Goal: Task Accomplishment & Management: Use online tool/utility

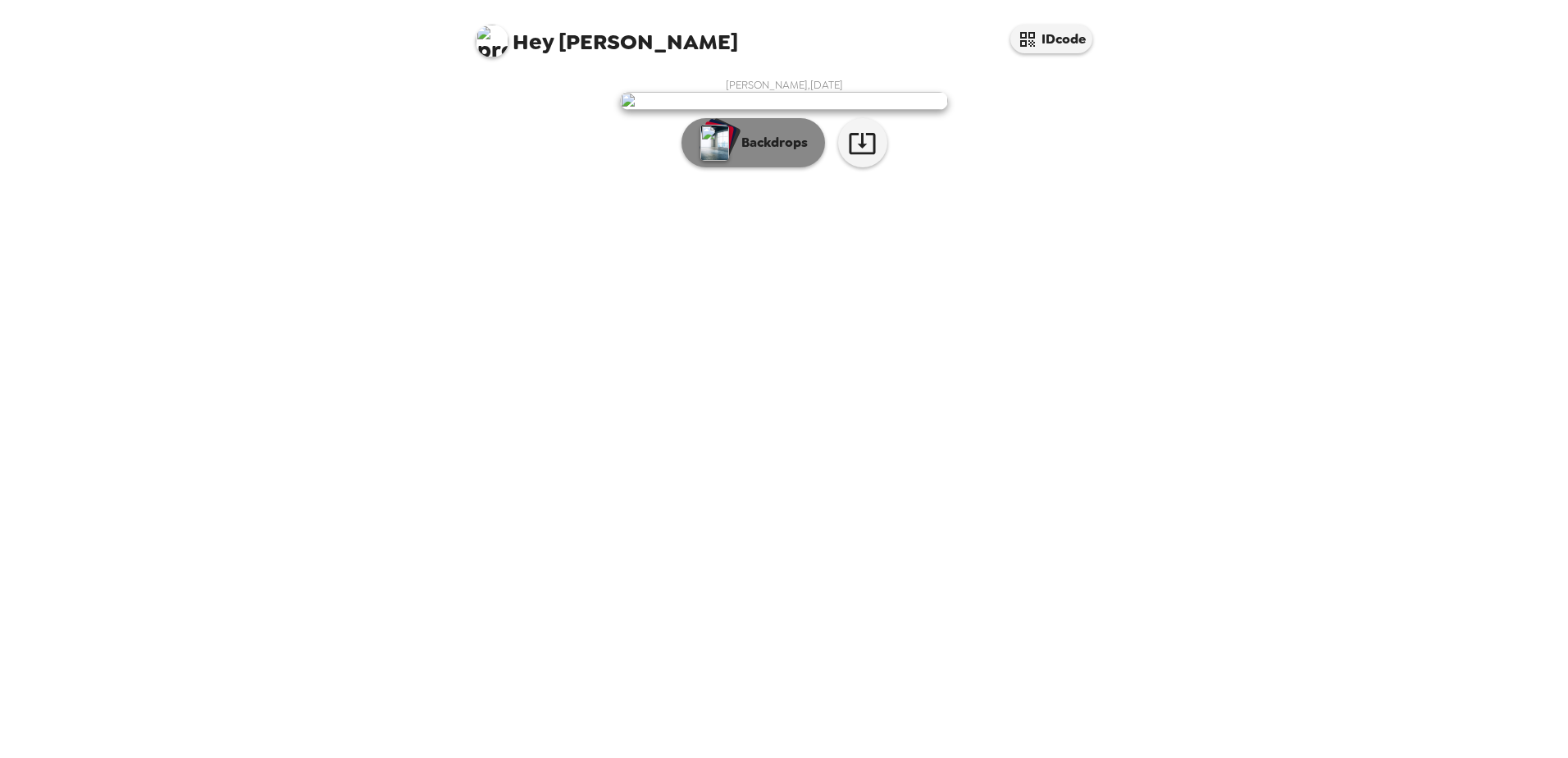
click at [771, 152] on p "Backdrops" at bounding box center [771, 142] width 74 height 20
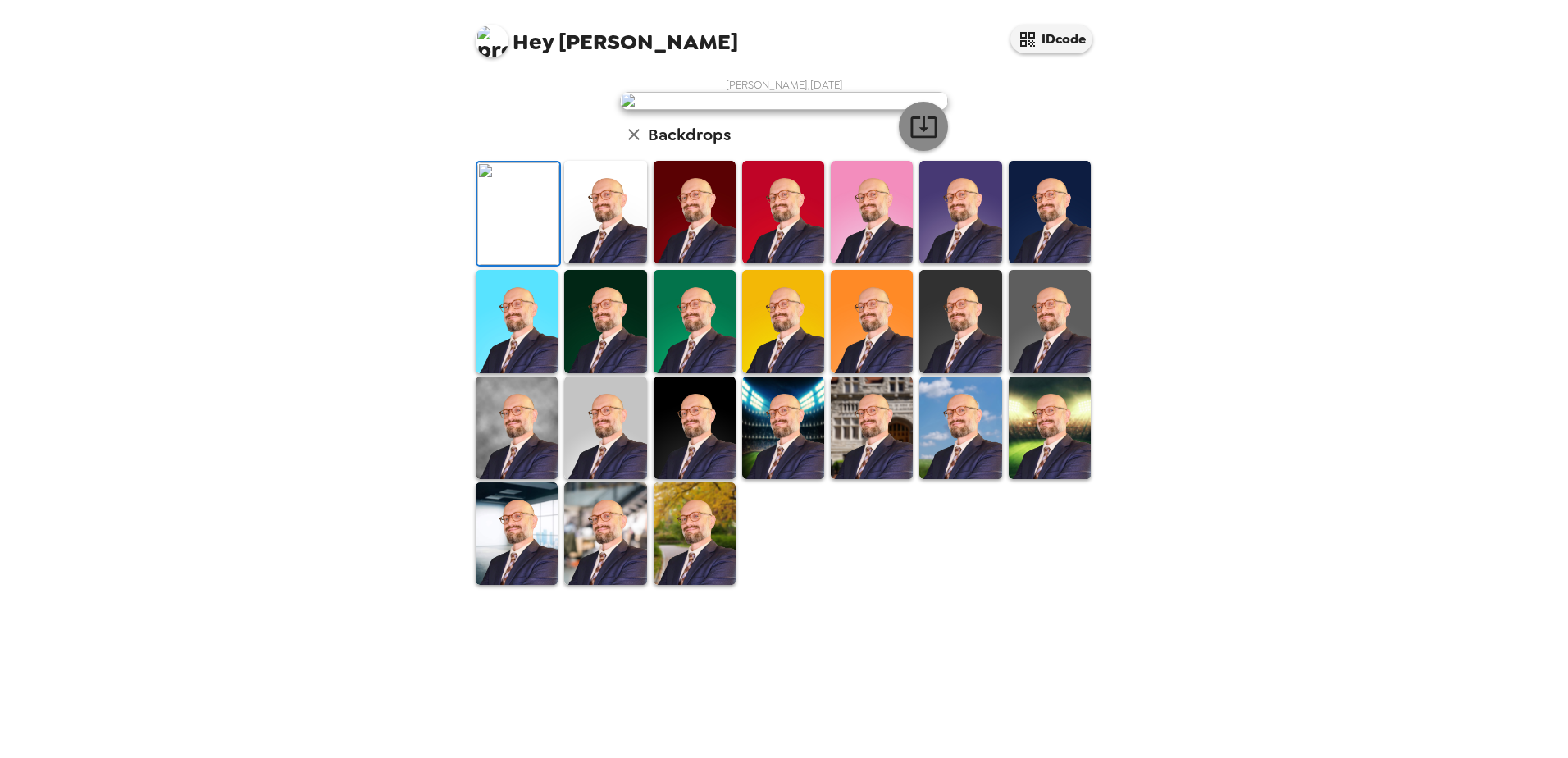
click at [930, 141] on icon "button" at bounding box center [924, 126] width 29 height 29
click at [679, 585] on img at bounding box center [694, 533] width 82 height 102
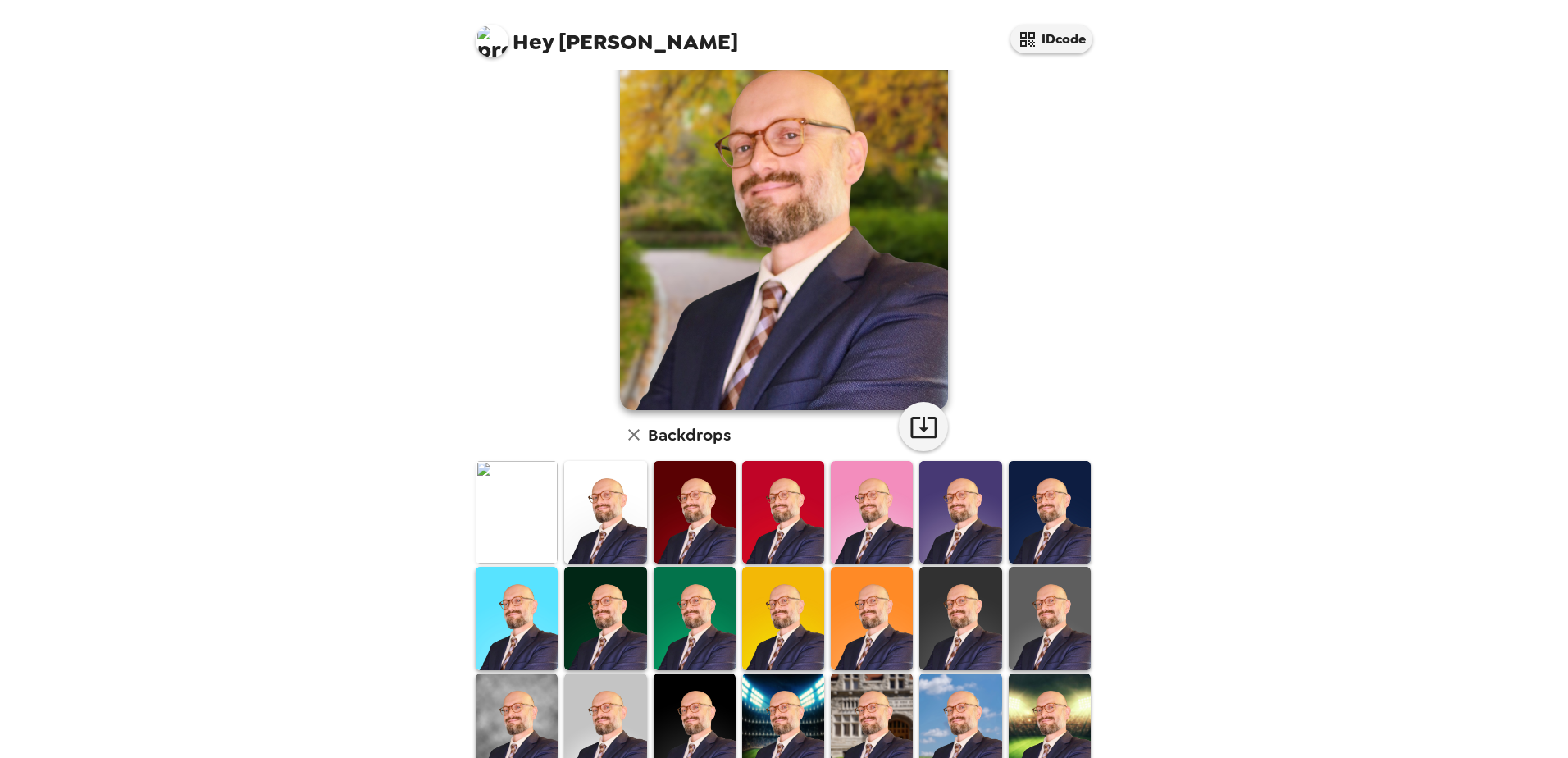
scroll to position [0, 0]
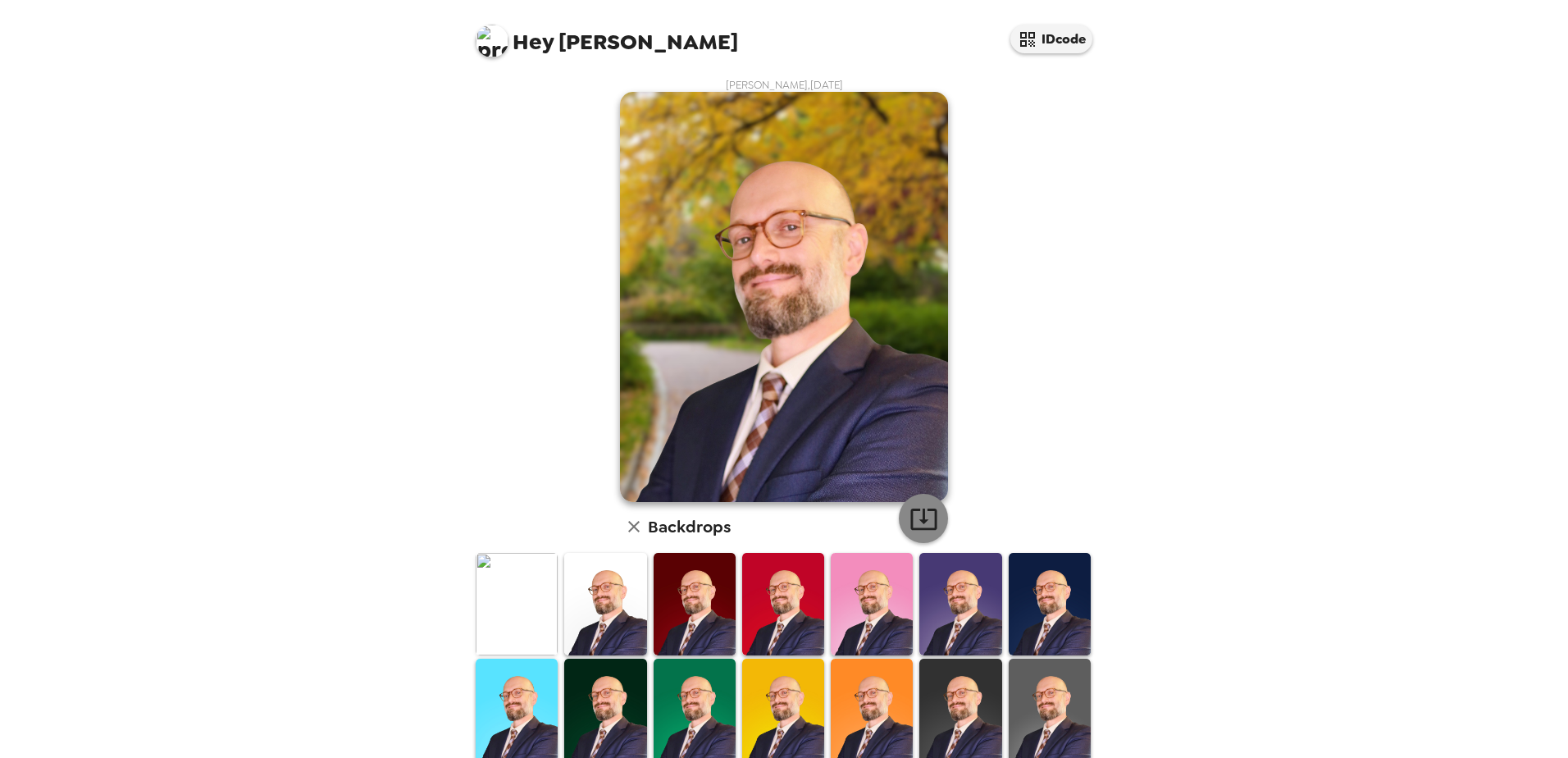
click at [924, 524] on icon "button" at bounding box center [924, 518] width 29 height 29
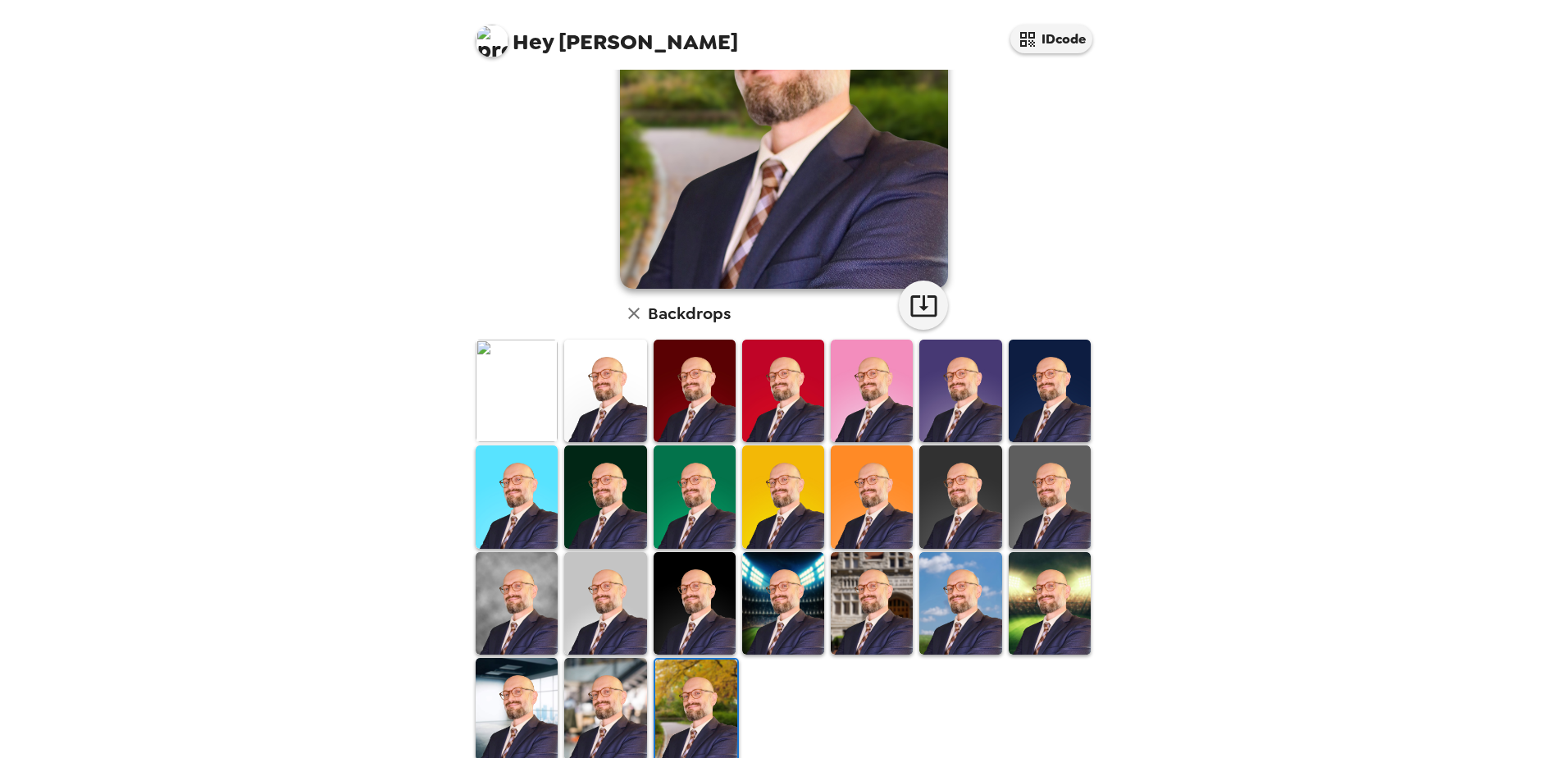
scroll to position [237, 0]
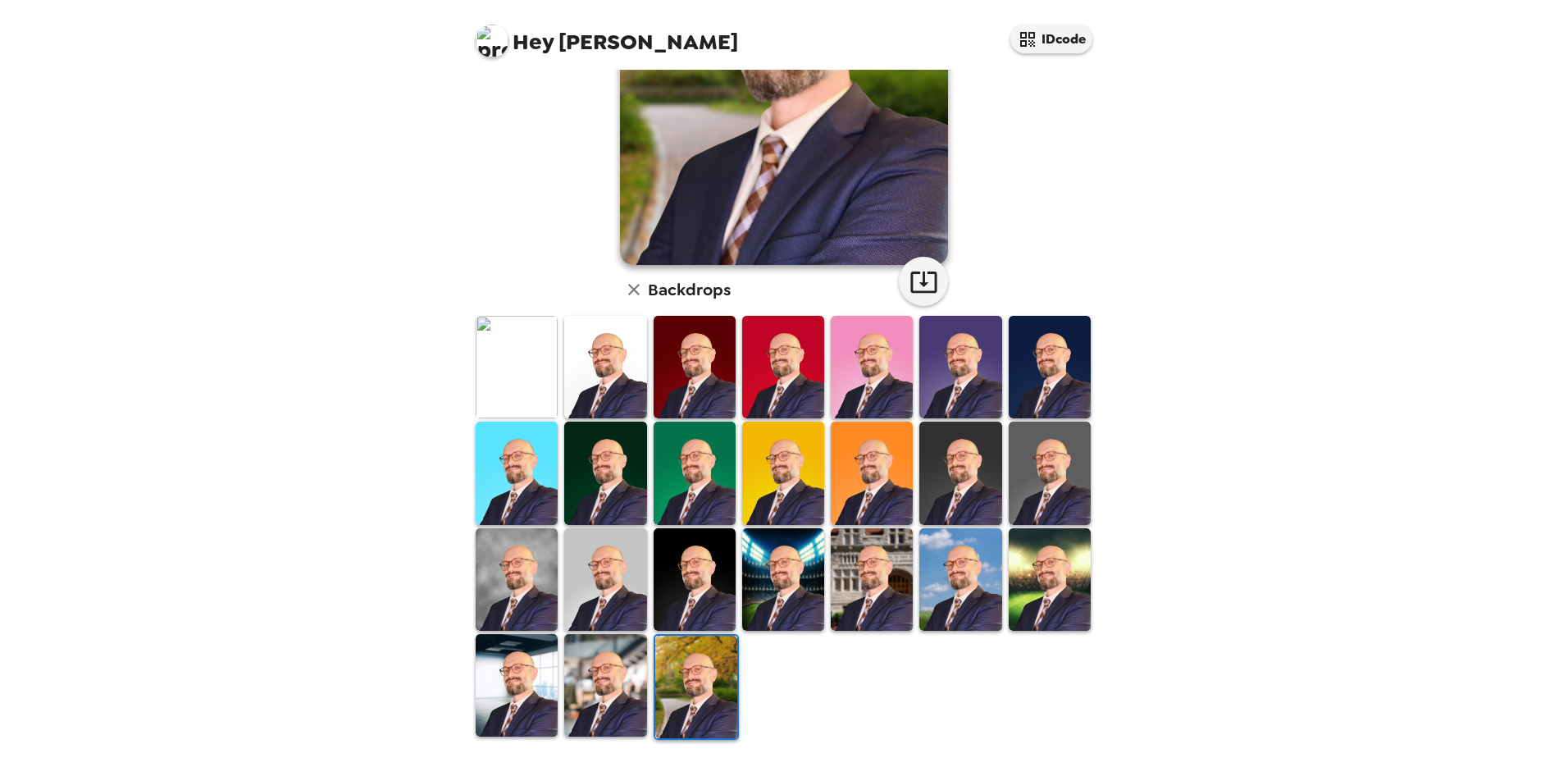
click at [601, 697] on img at bounding box center [605, 686] width 82 height 102
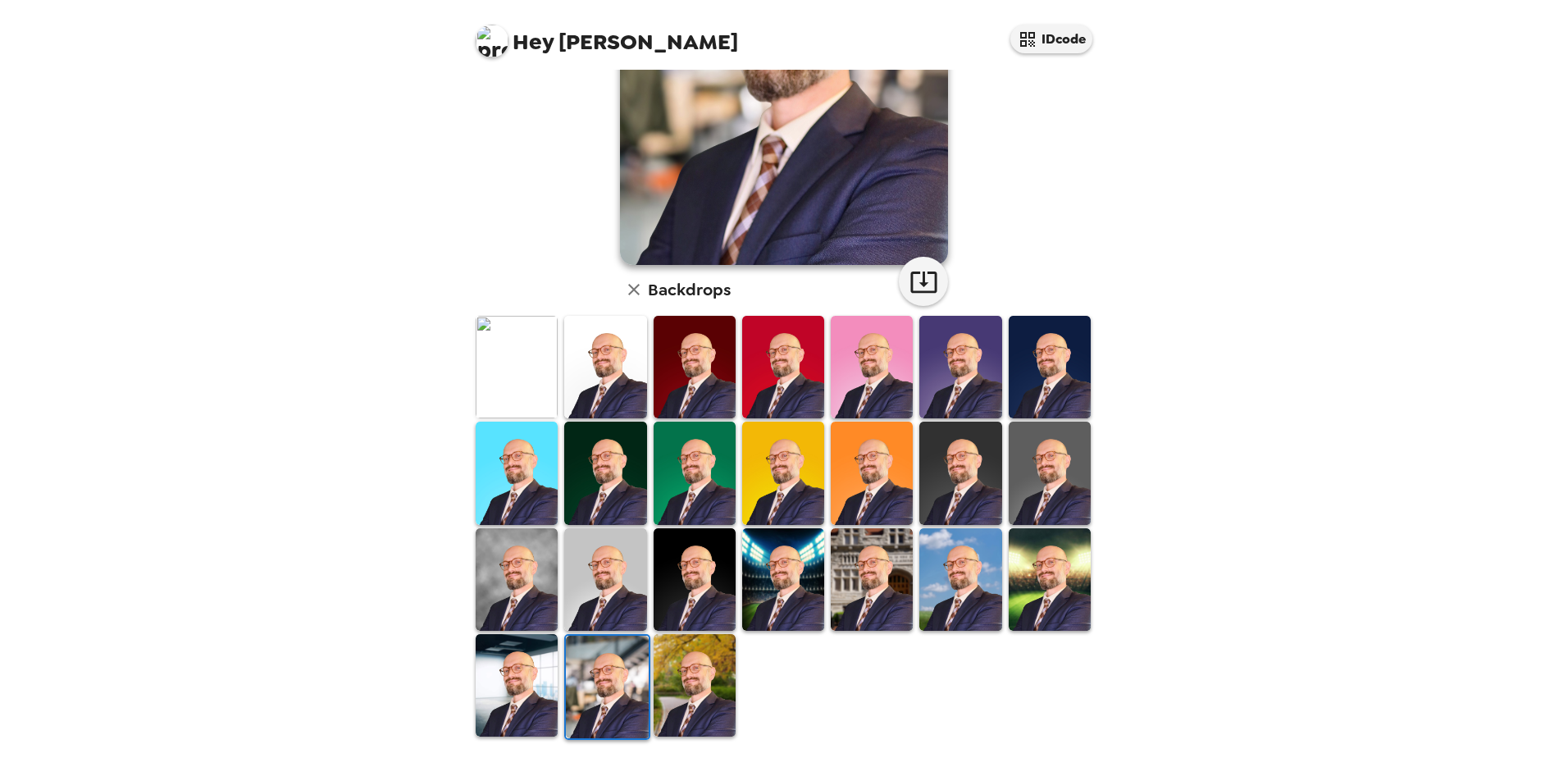
scroll to position [0, 0]
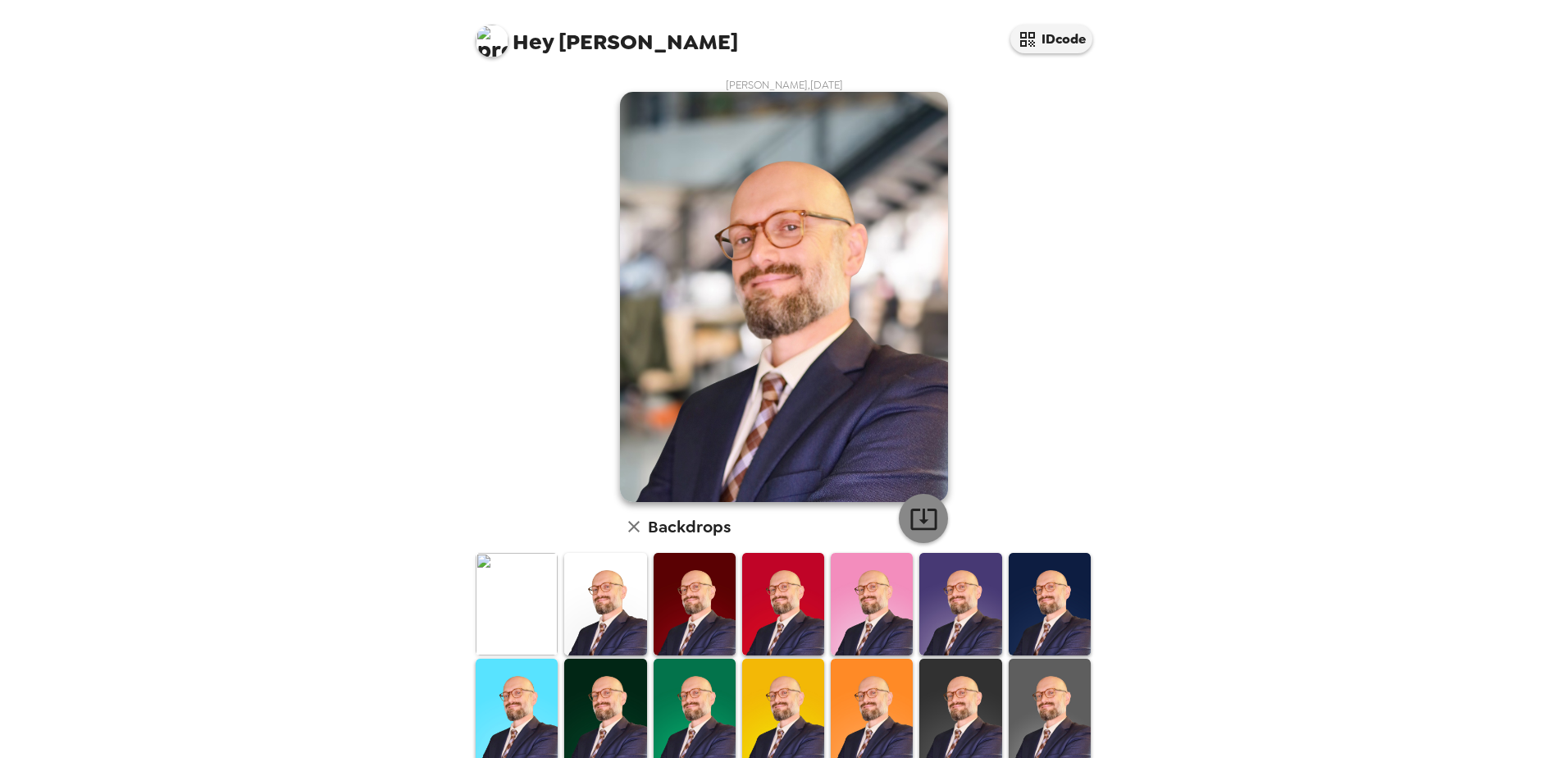
click at [927, 519] on icon "button" at bounding box center [924, 518] width 29 height 29
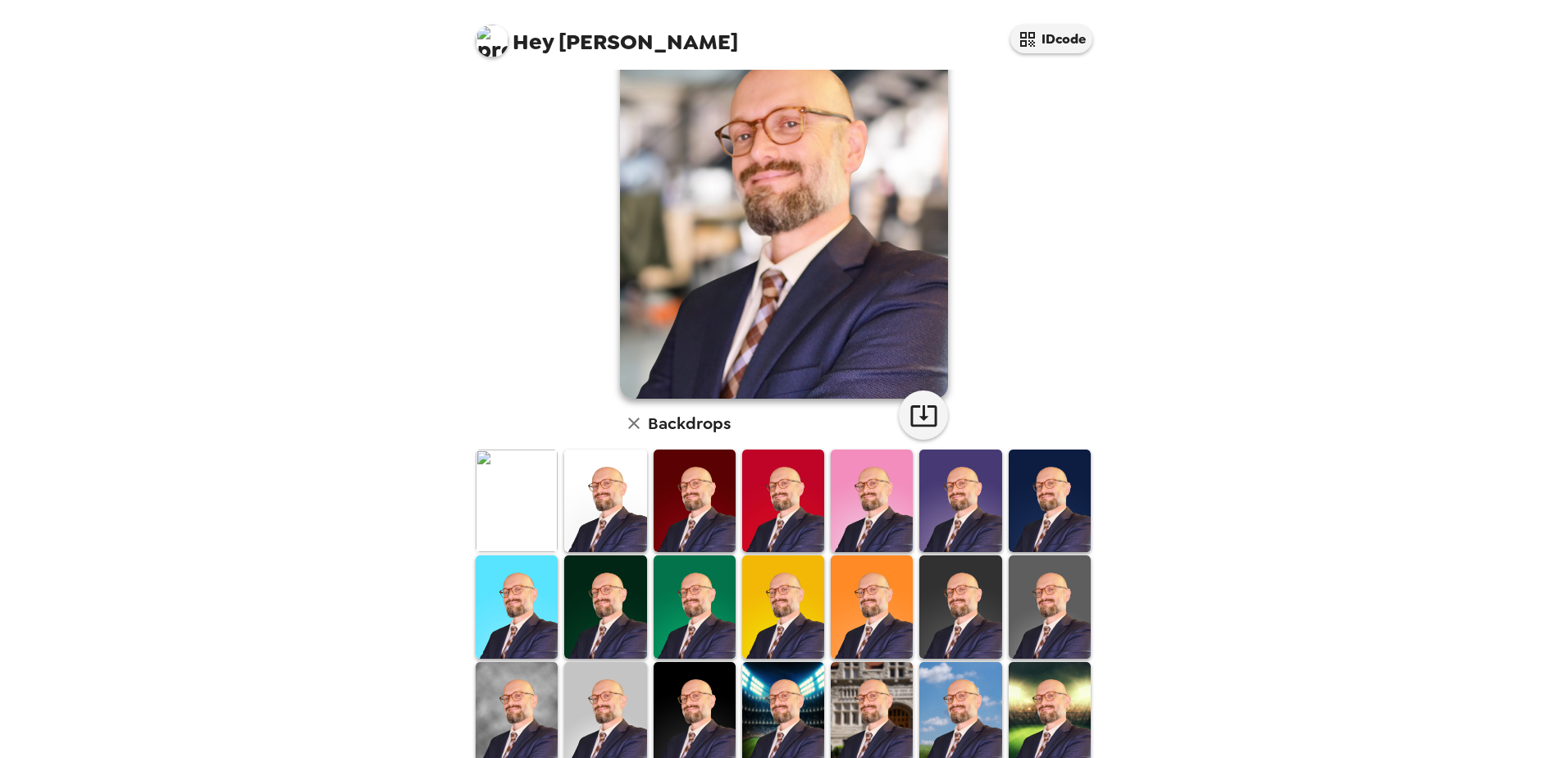
scroll to position [237, 0]
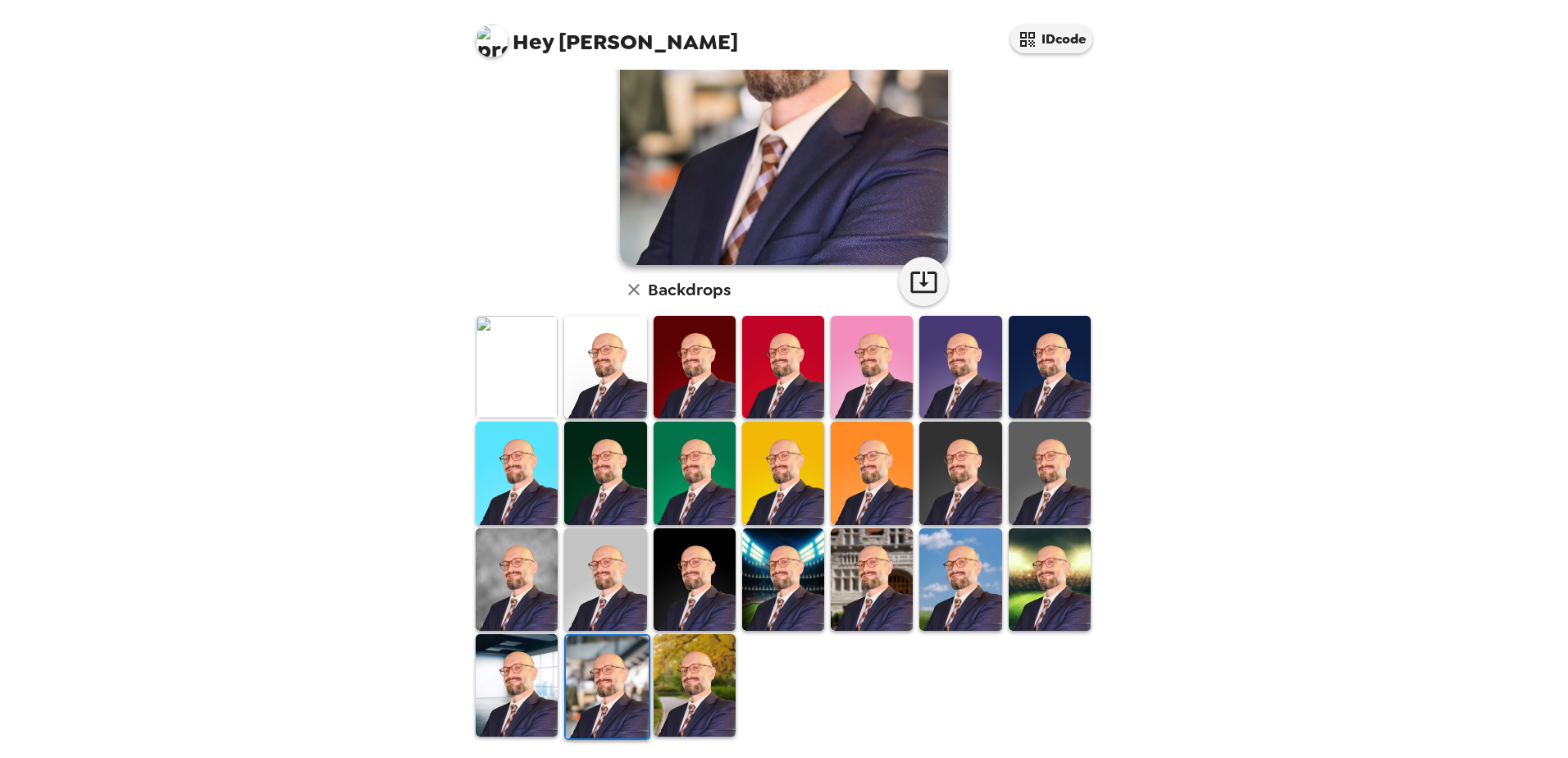
click at [685, 590] on img at bounding box center [694, 580] width 82 height 102
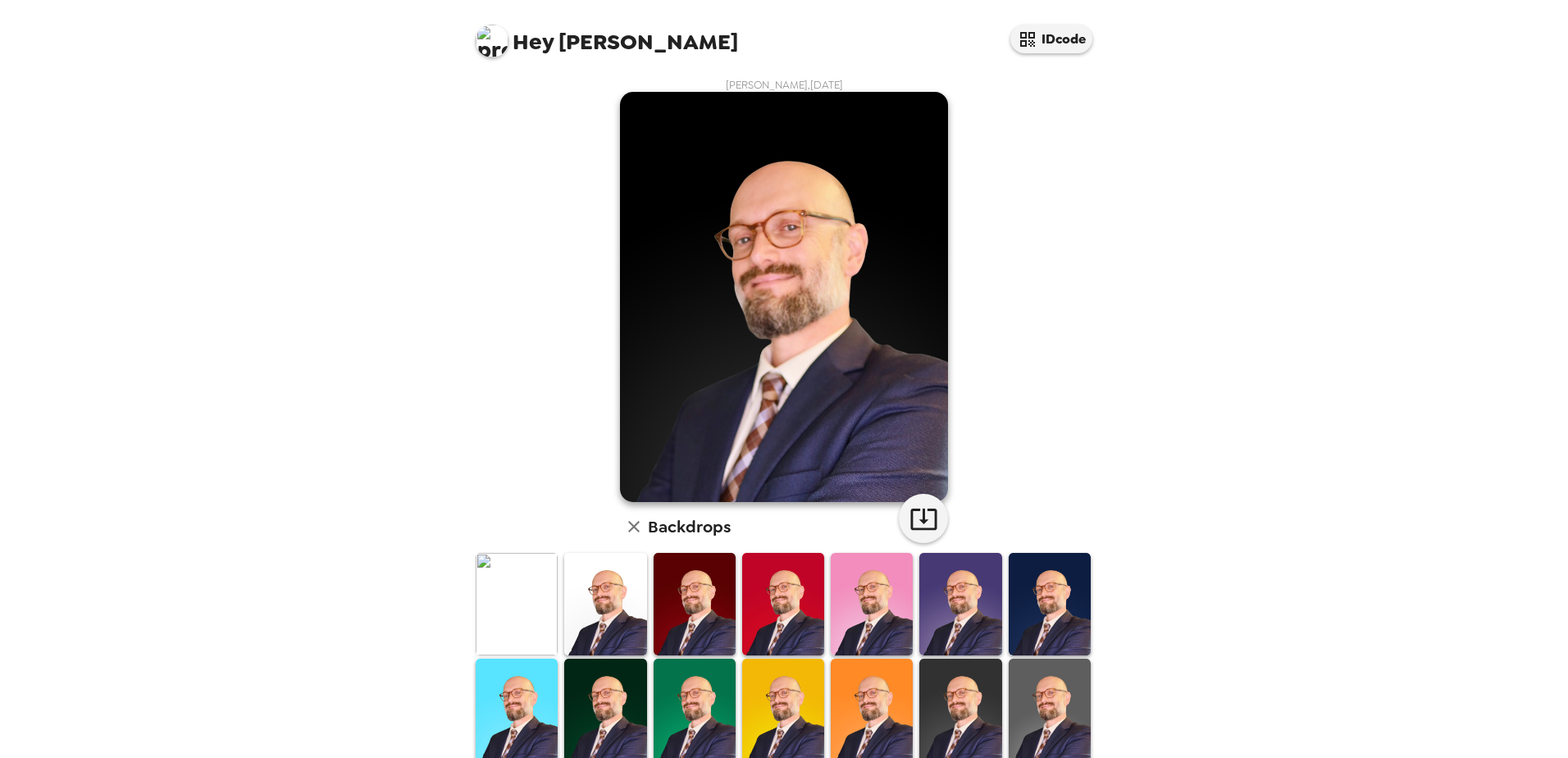
scroll to position [164, 0]
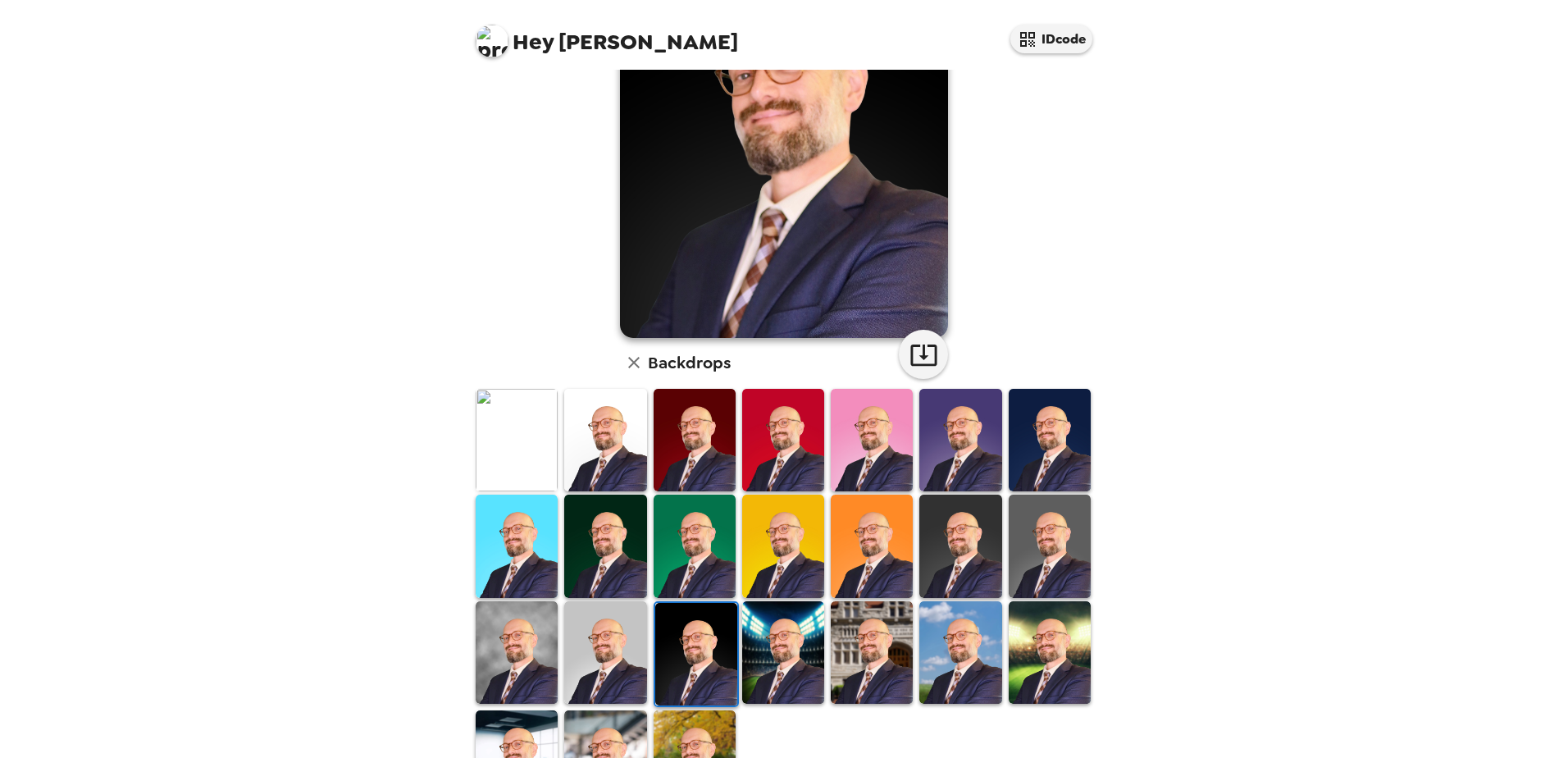
click at [615, 671] on img at bounding box center [605, 652] width 82 height 102
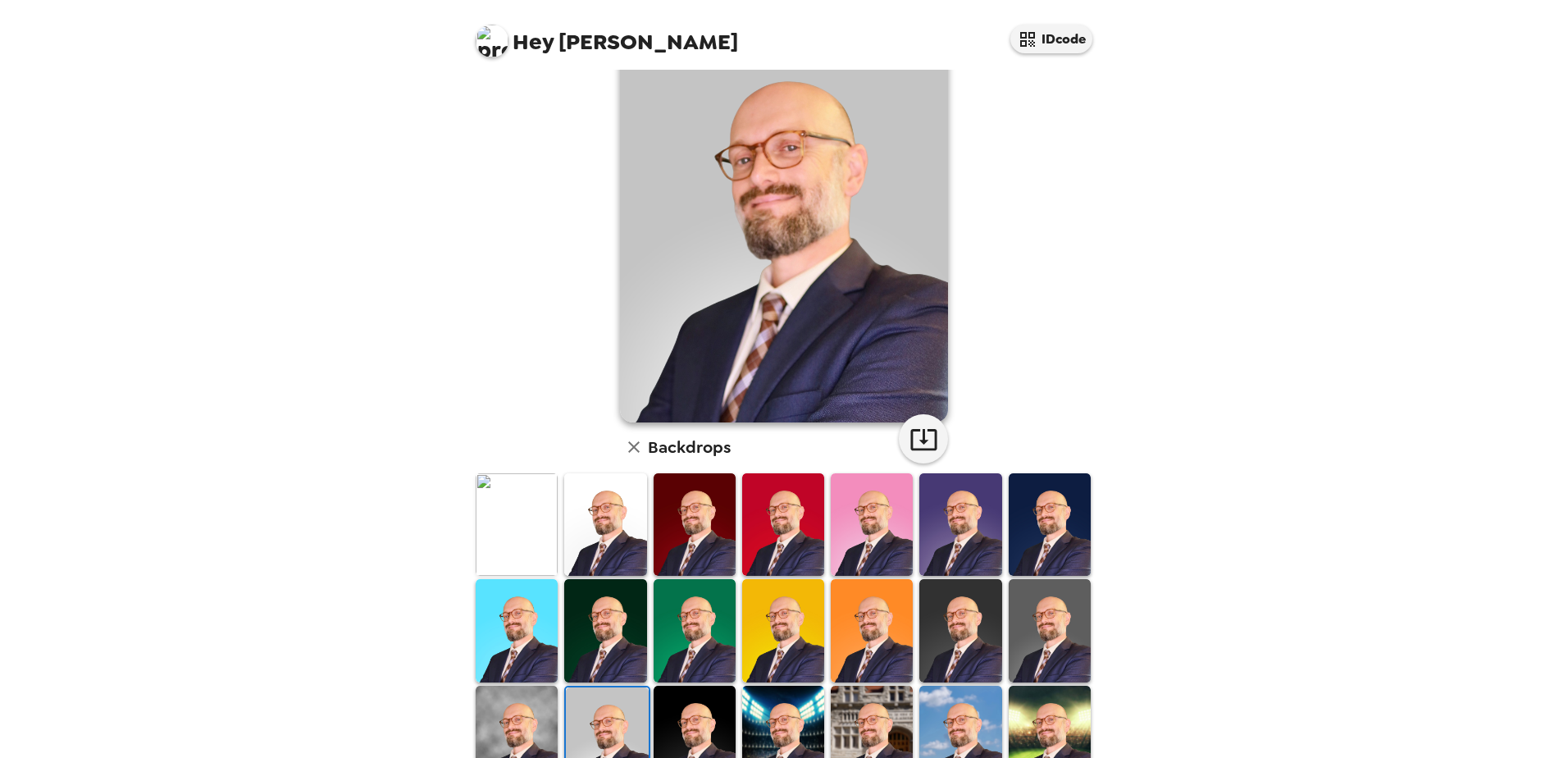
scroll to position [0, 0]
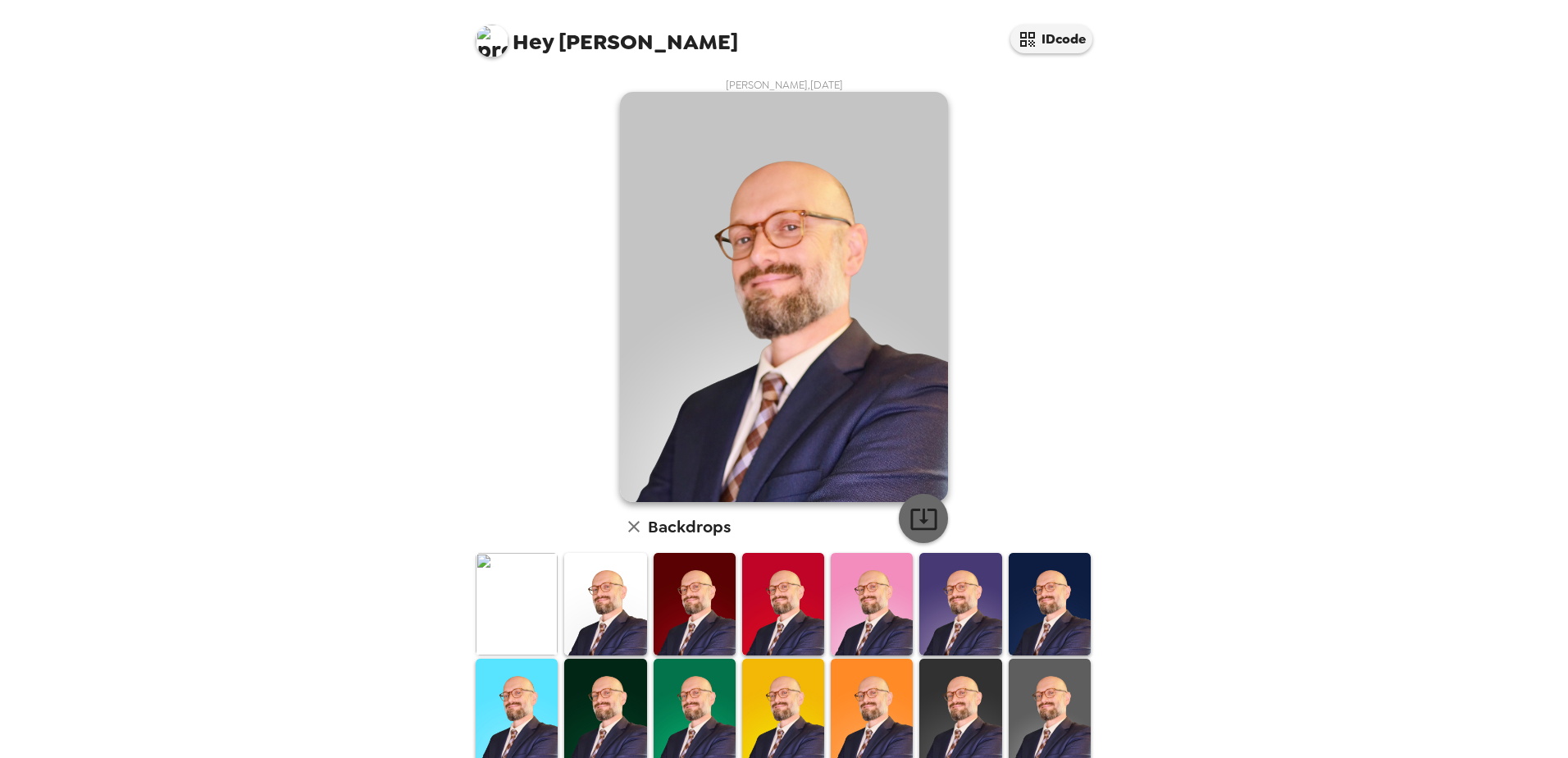
click at [910, 509] on icon "button" at bounding box center [923, 519] width 26 height 21
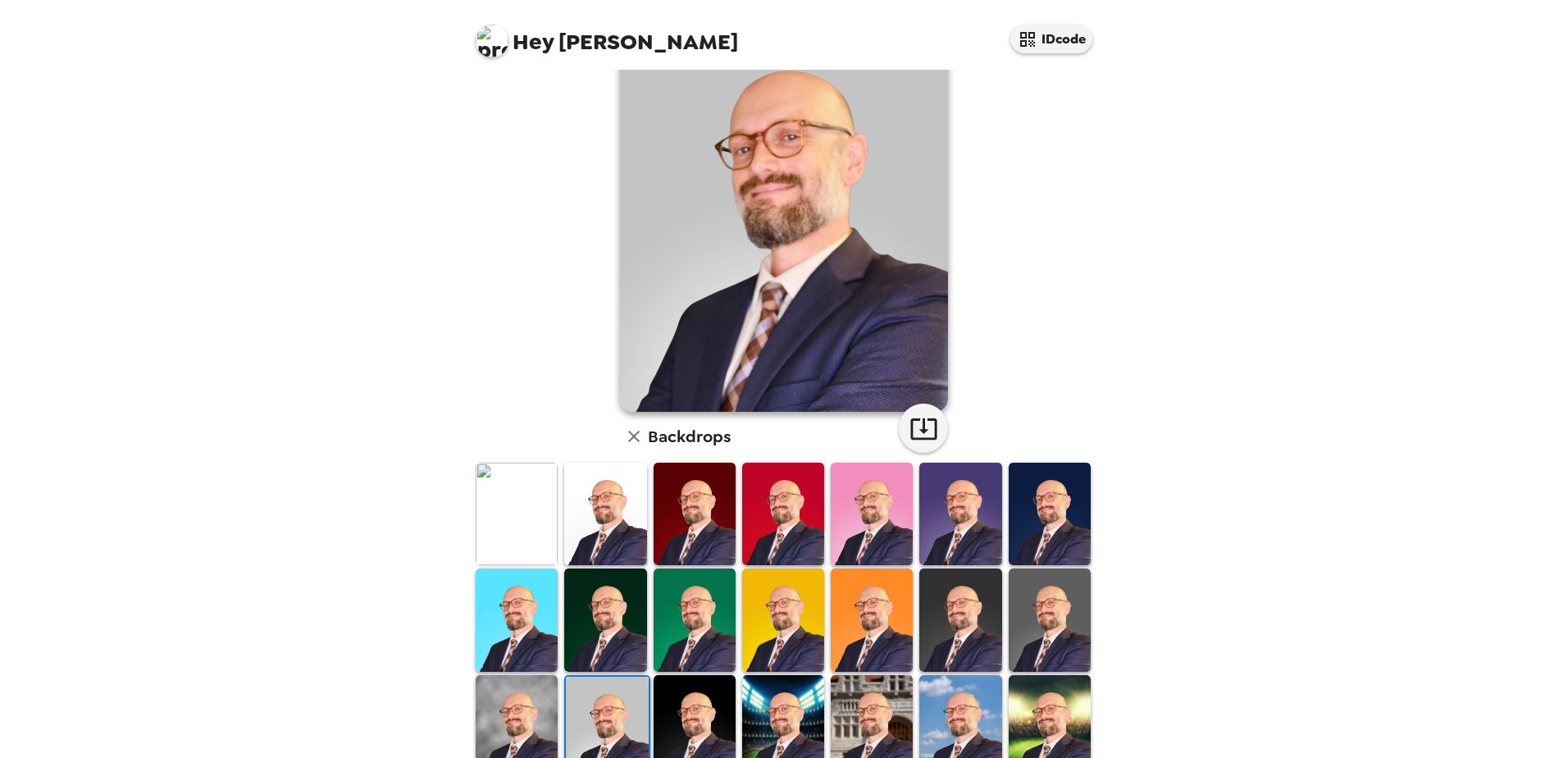
scroll to position [237, 0]
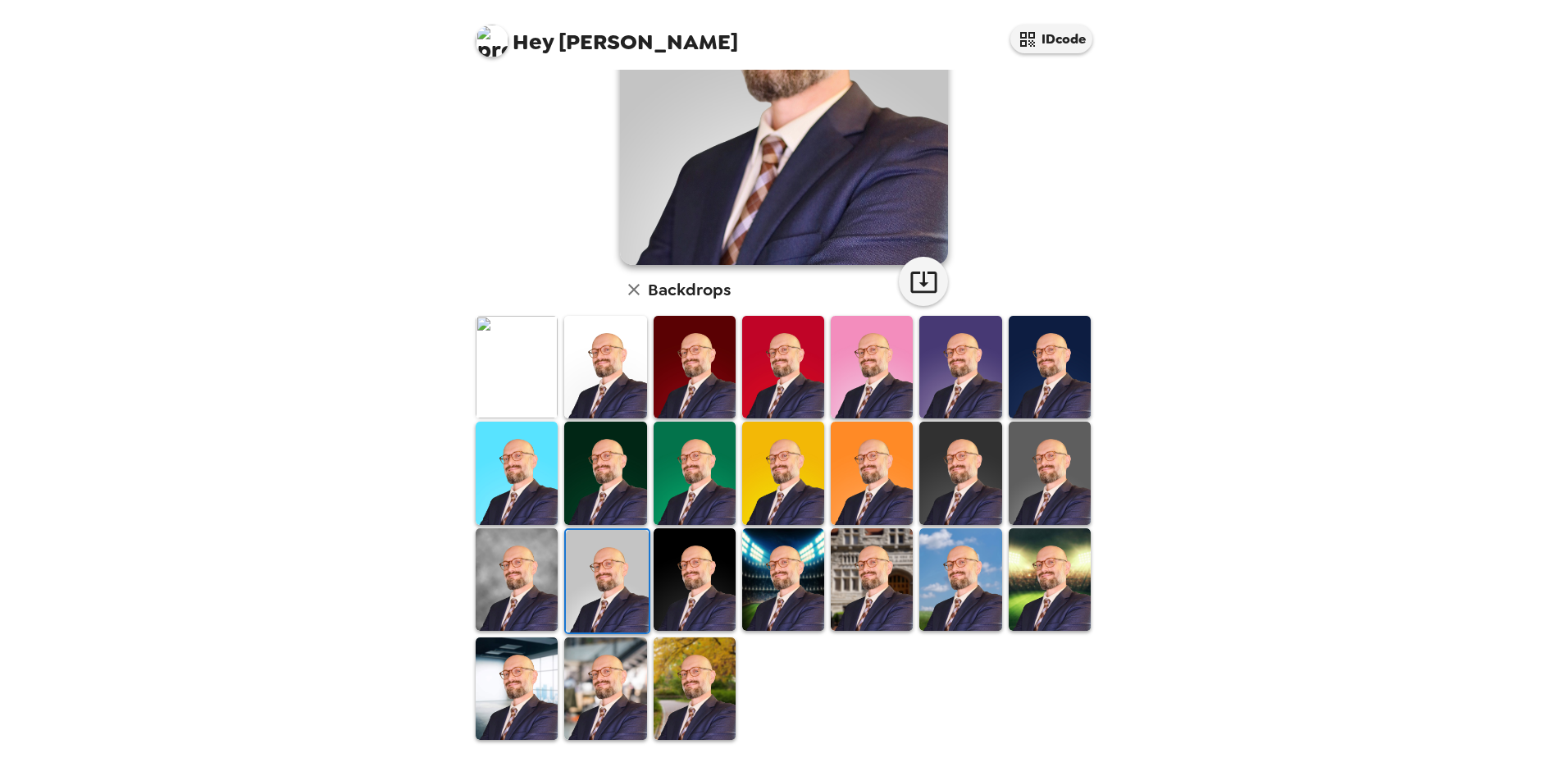
click at [508, 580] on img at bounding box center [516, 580] width 82 height 102
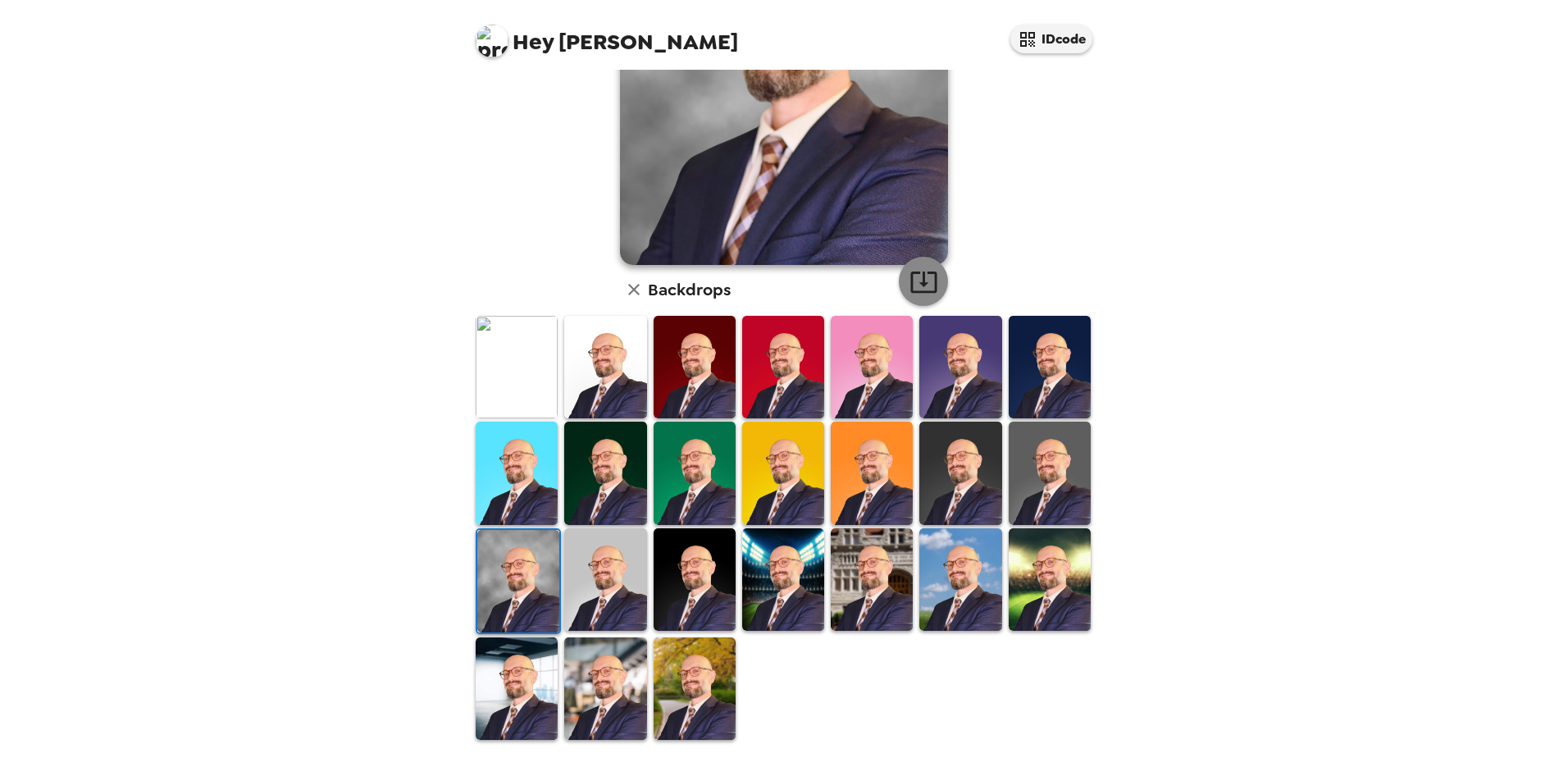
click at [912, 288] on icon "button" at bounding box center [924, 281] width 29 height 29
drag, startPoint x: 1035, startPoint y: 458, endPoint x: 1022, endPoint y: 465, distance: 14.8
click at [1035, 458] on img at bounding box center [1049, 473] width 82 height 102
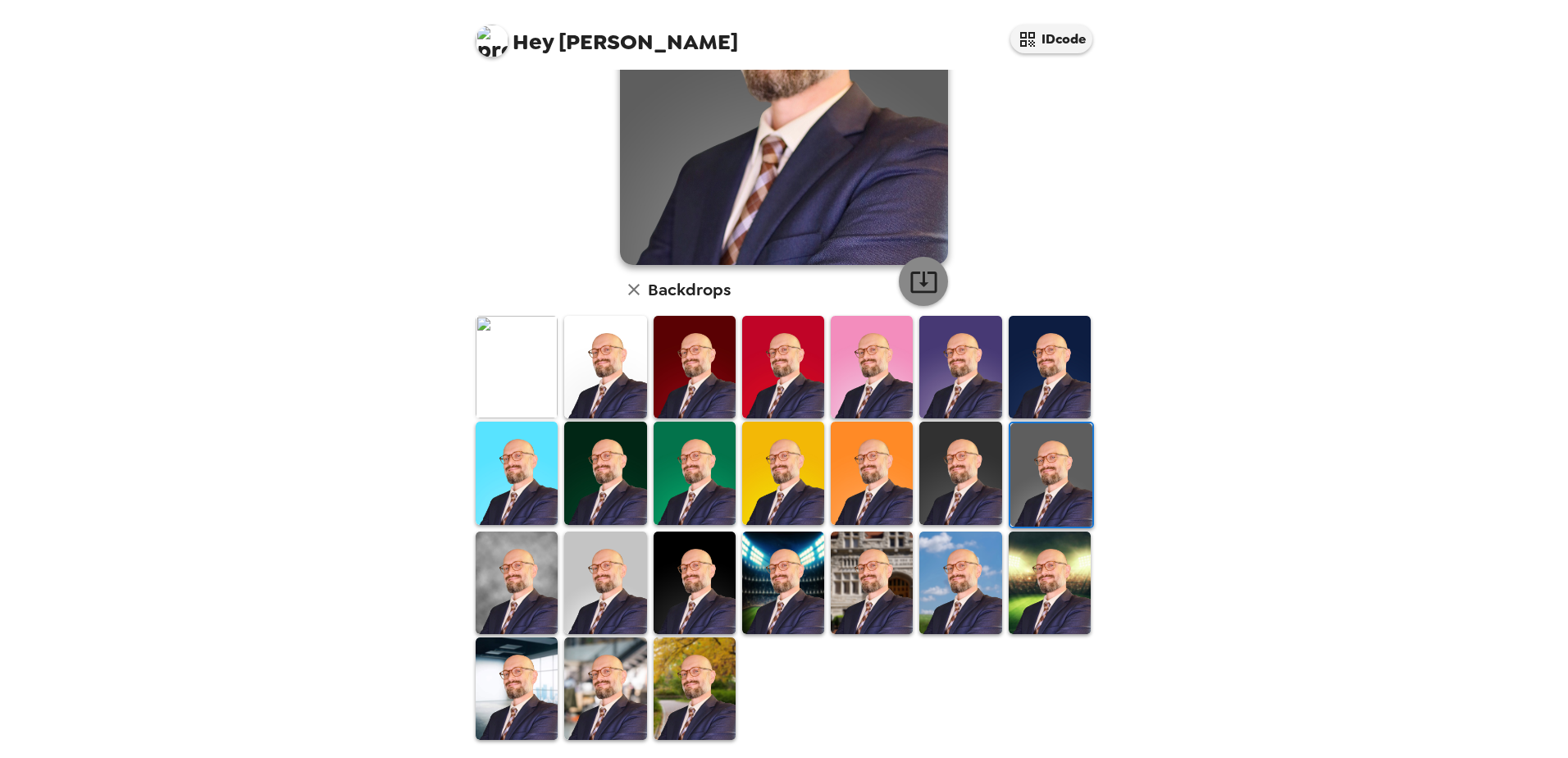
click at [920, 277] on icon "button" at bounding box center [924, 281] width 29 height 29
click at [944, 489] on img at bounding box center [960, 473] width 82 height 102
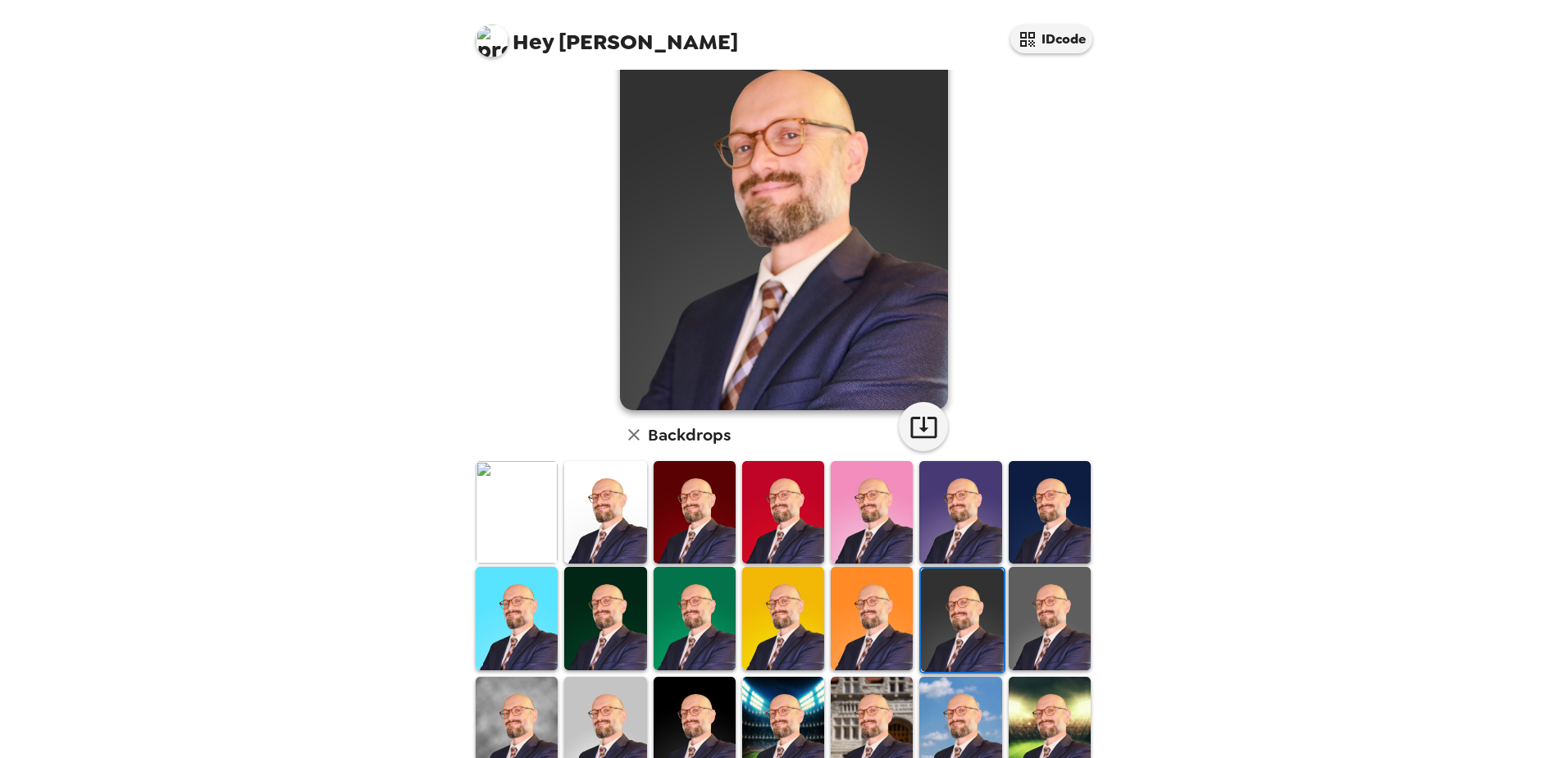
scroll to position [0, 0]
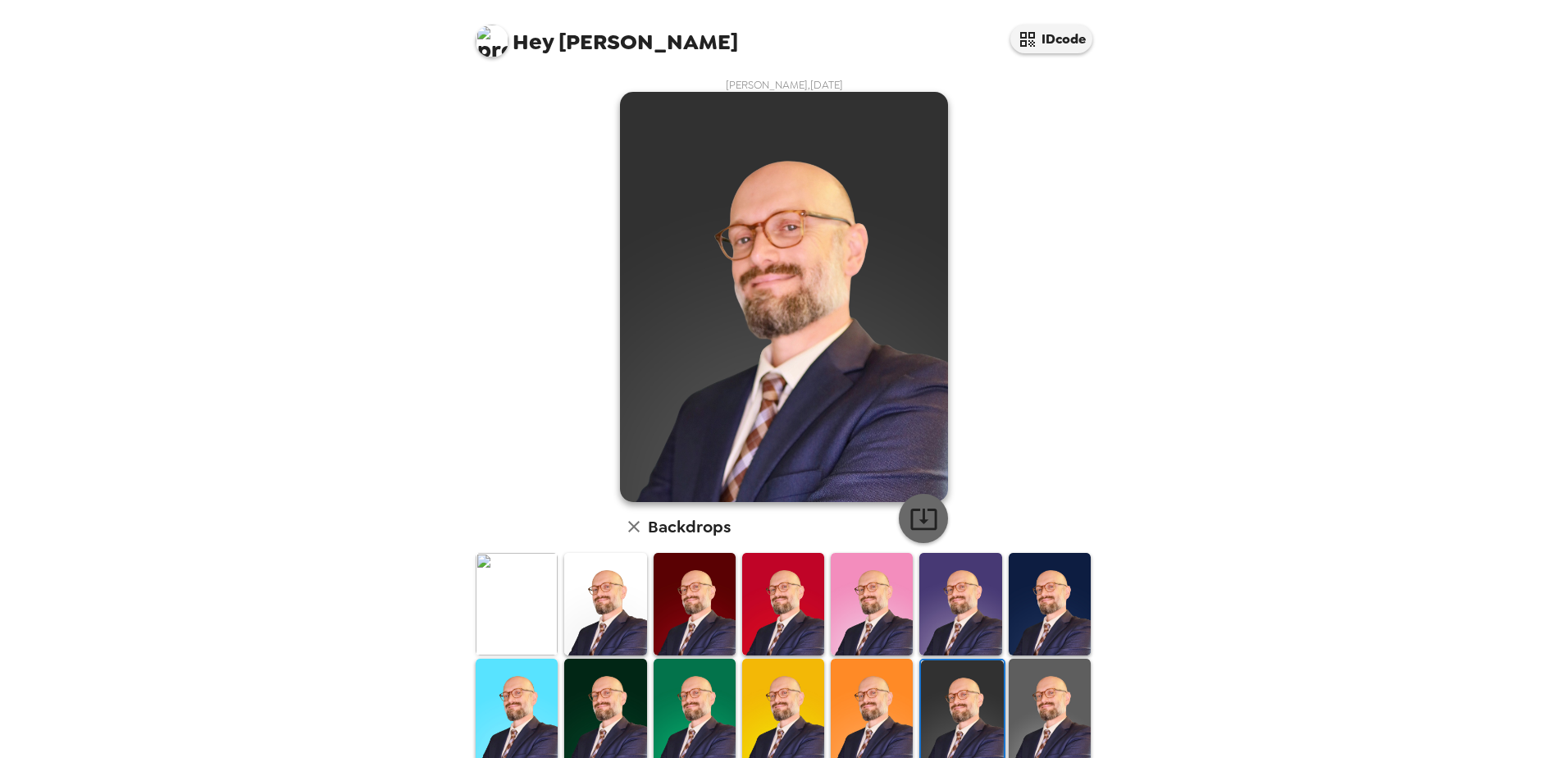
click at [917, 507] on icon "button" at bounding box center [924, 518] width 29 height 29
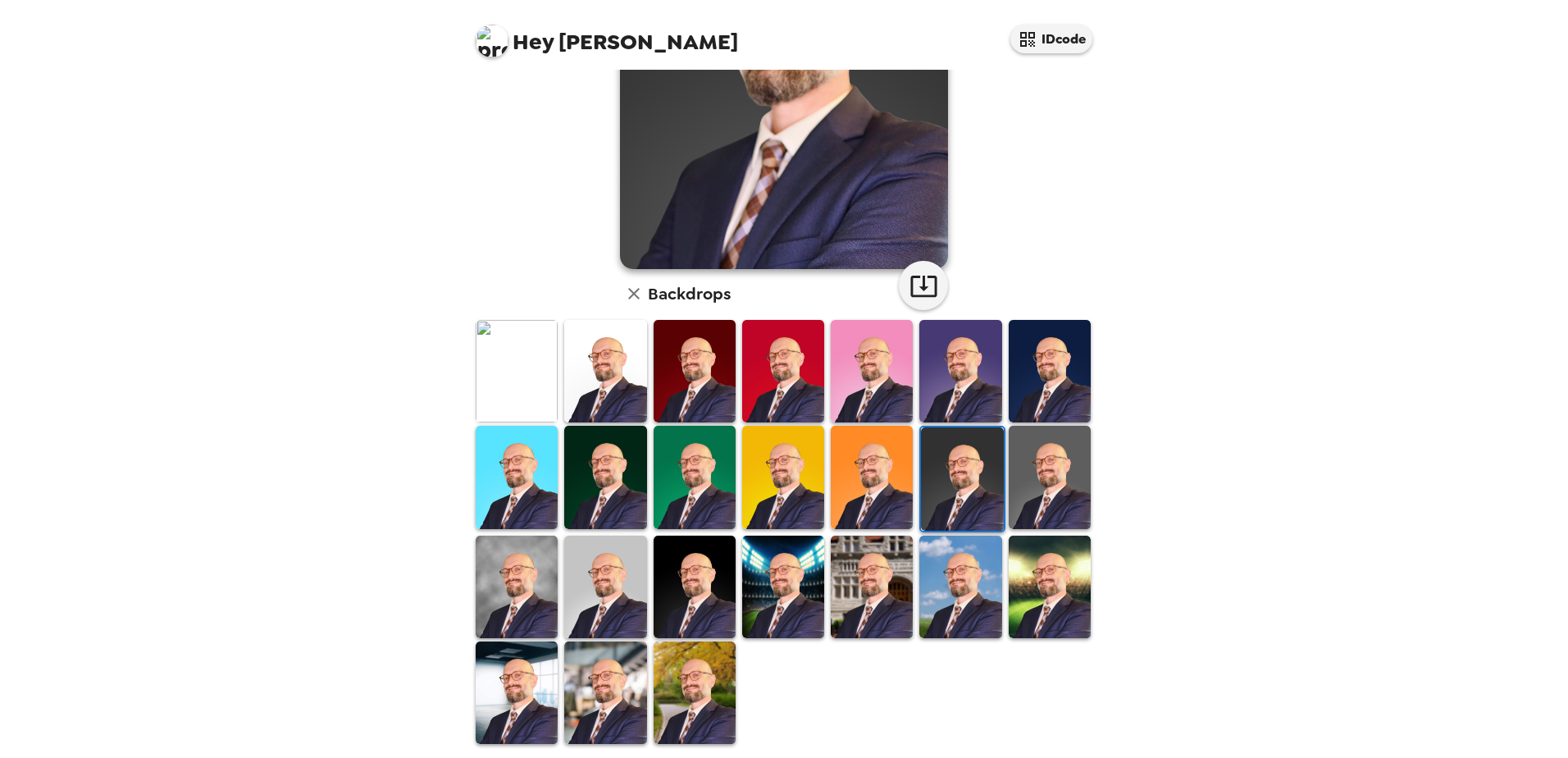
scroll to position [237, 0]
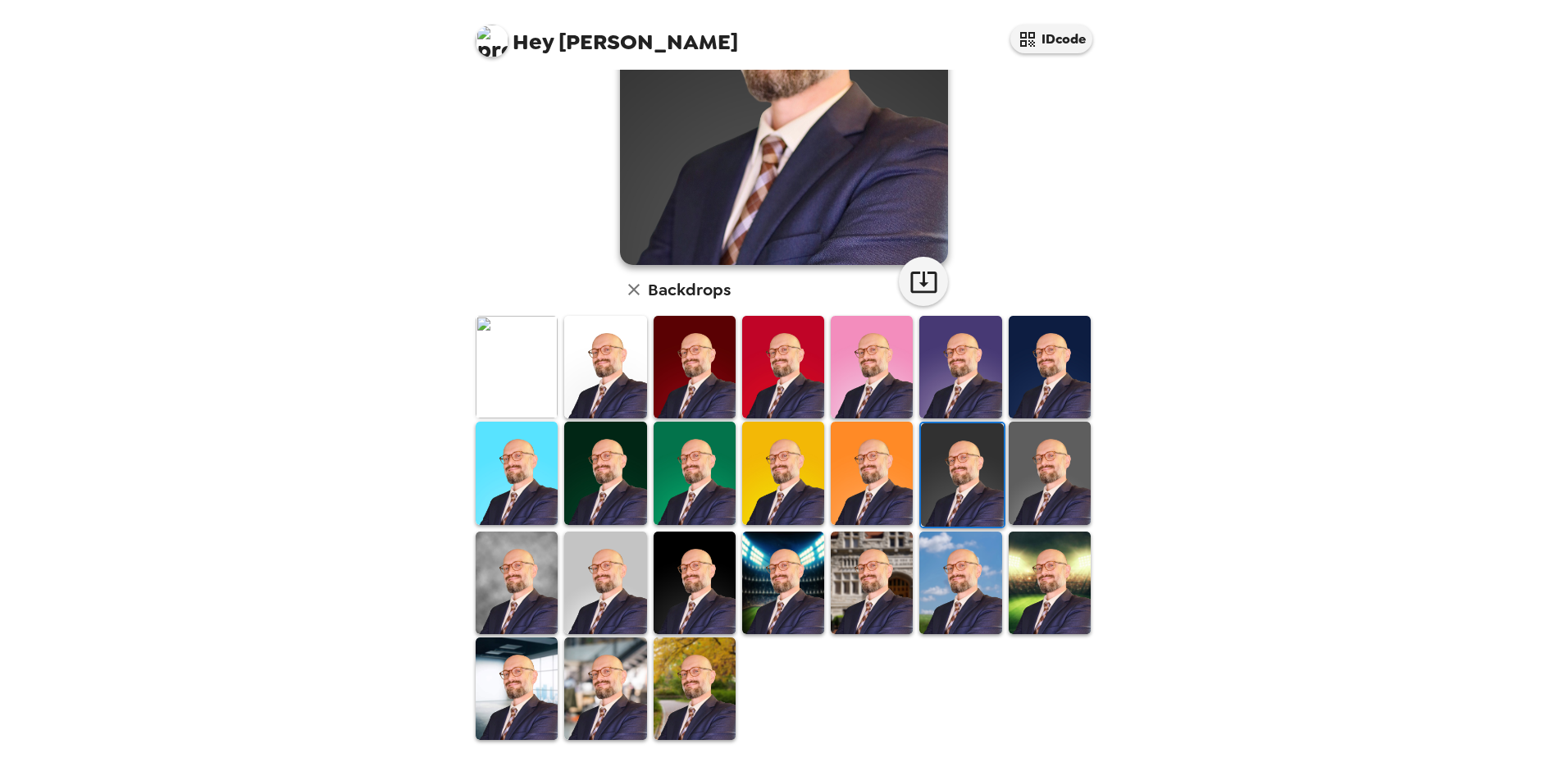
click at [882, 483] on img at bounding box center [872, 473] width 82 height 102
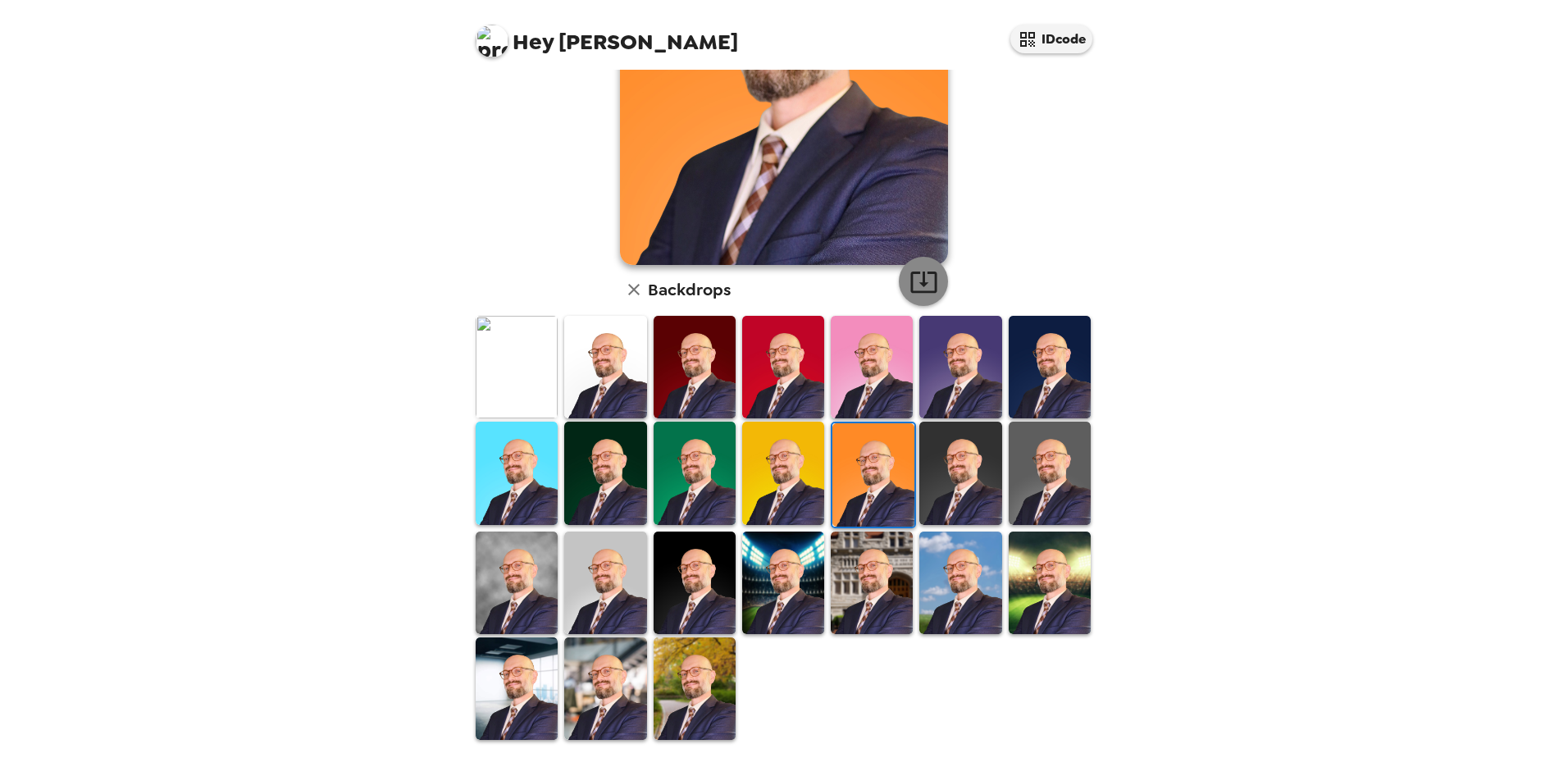
click at [915, 281] on icon "button" at bounding box center [924, 281] width 29 height 29
click at [797, 481] on img at bounding box center [783, 473] width 82 height 102
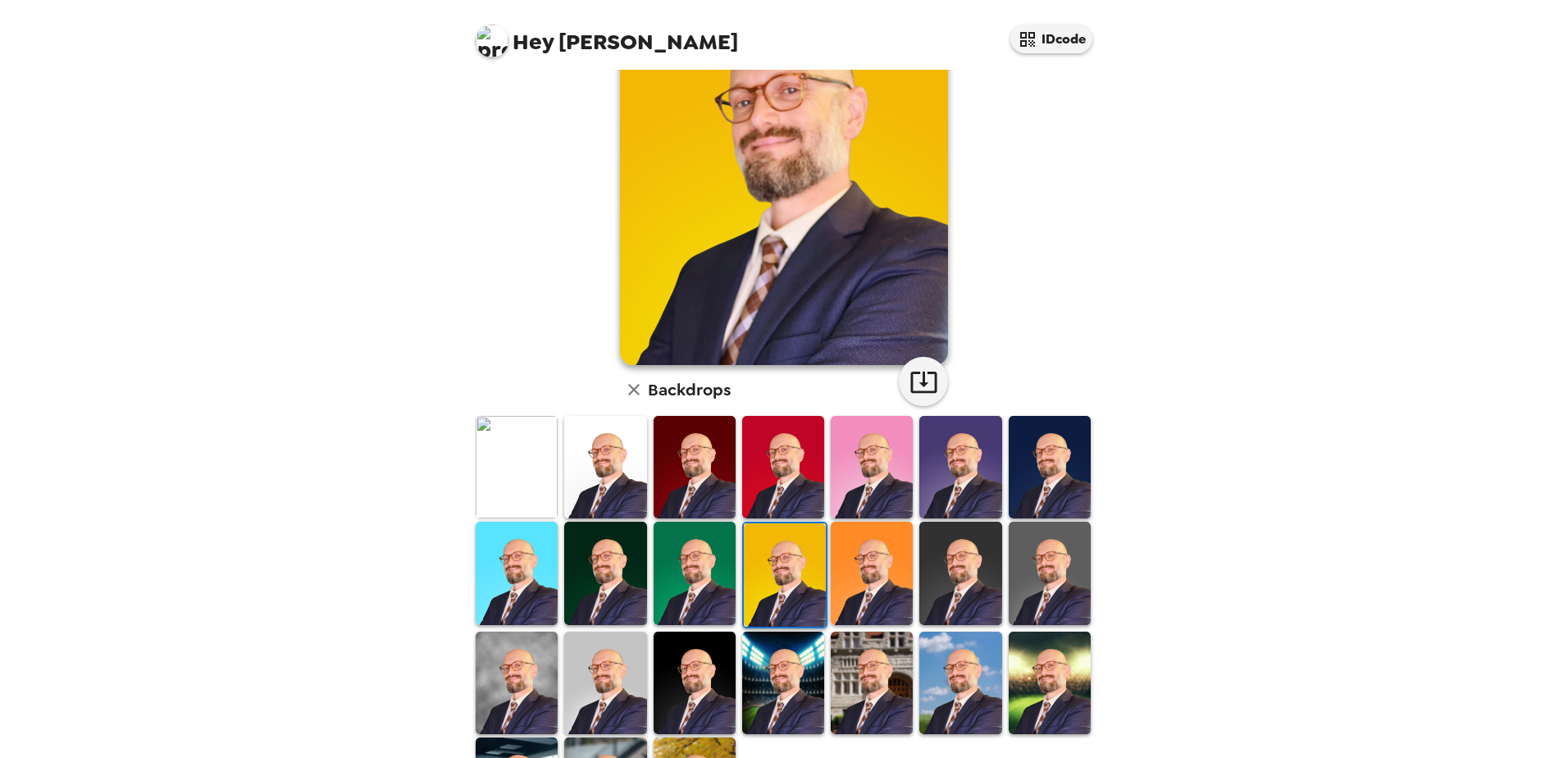
scroll to position [0, 0]
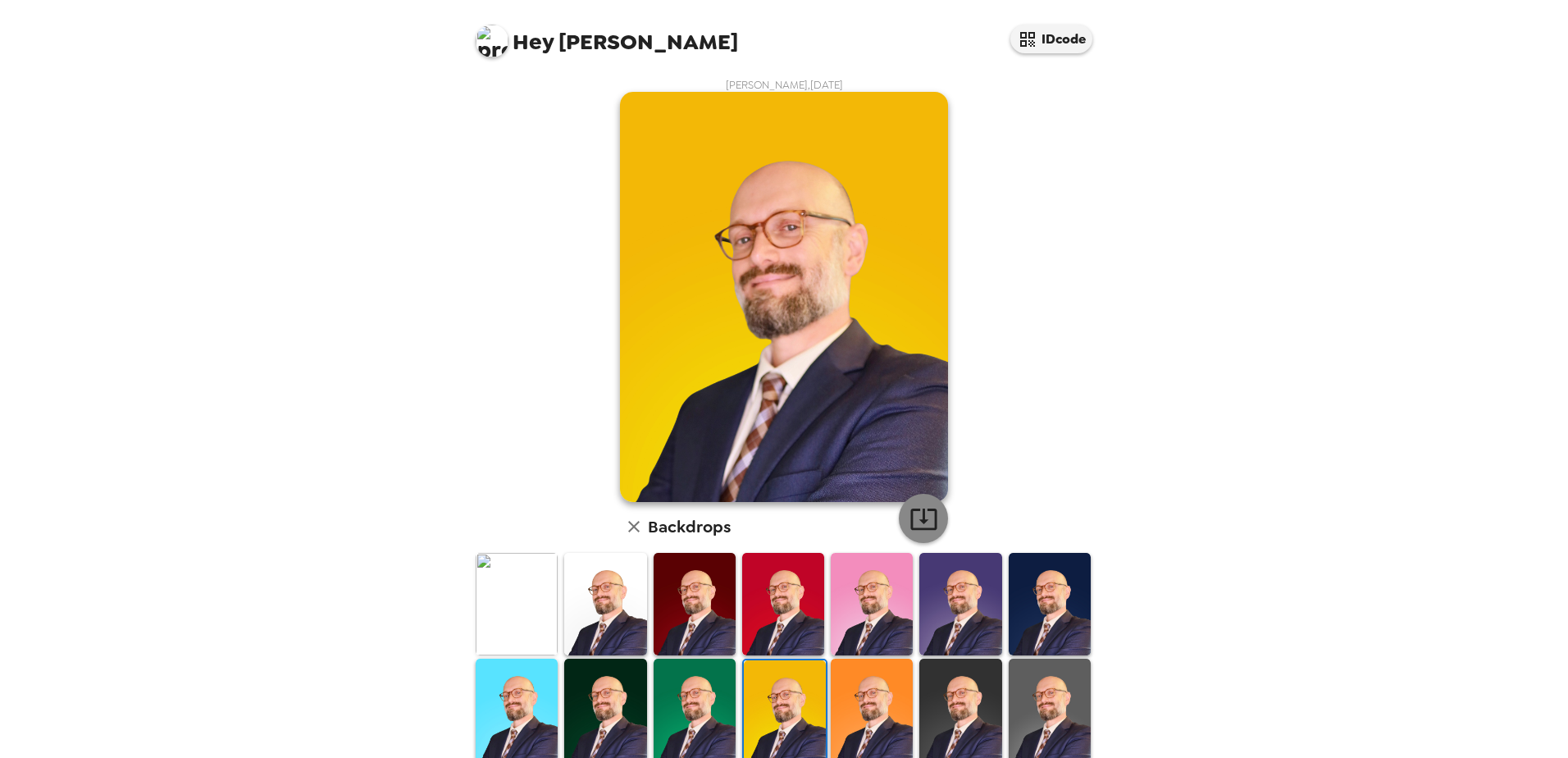
click at [914, 509] on icon "button" at bounding box center [923, 519] width 26 height 21
click at [698, 699] on img at bounding box center [694, 710] width 82 height 102
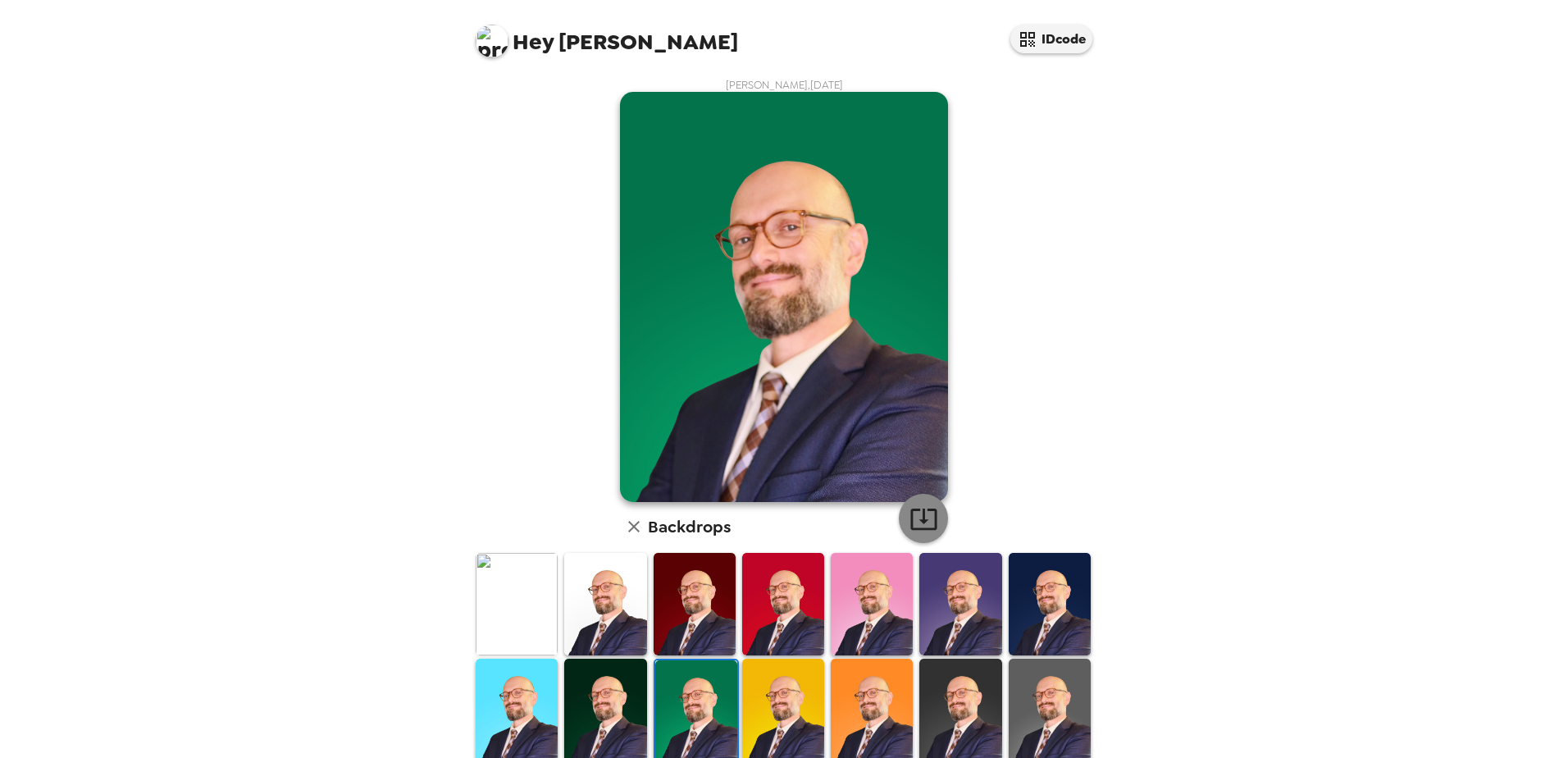
click at [914, 516] on icon "button" at bounding box center [924, 518] width 29 height 29
click at [1031, 610] on img at bounding box center [1049, 604] width 82 height 102
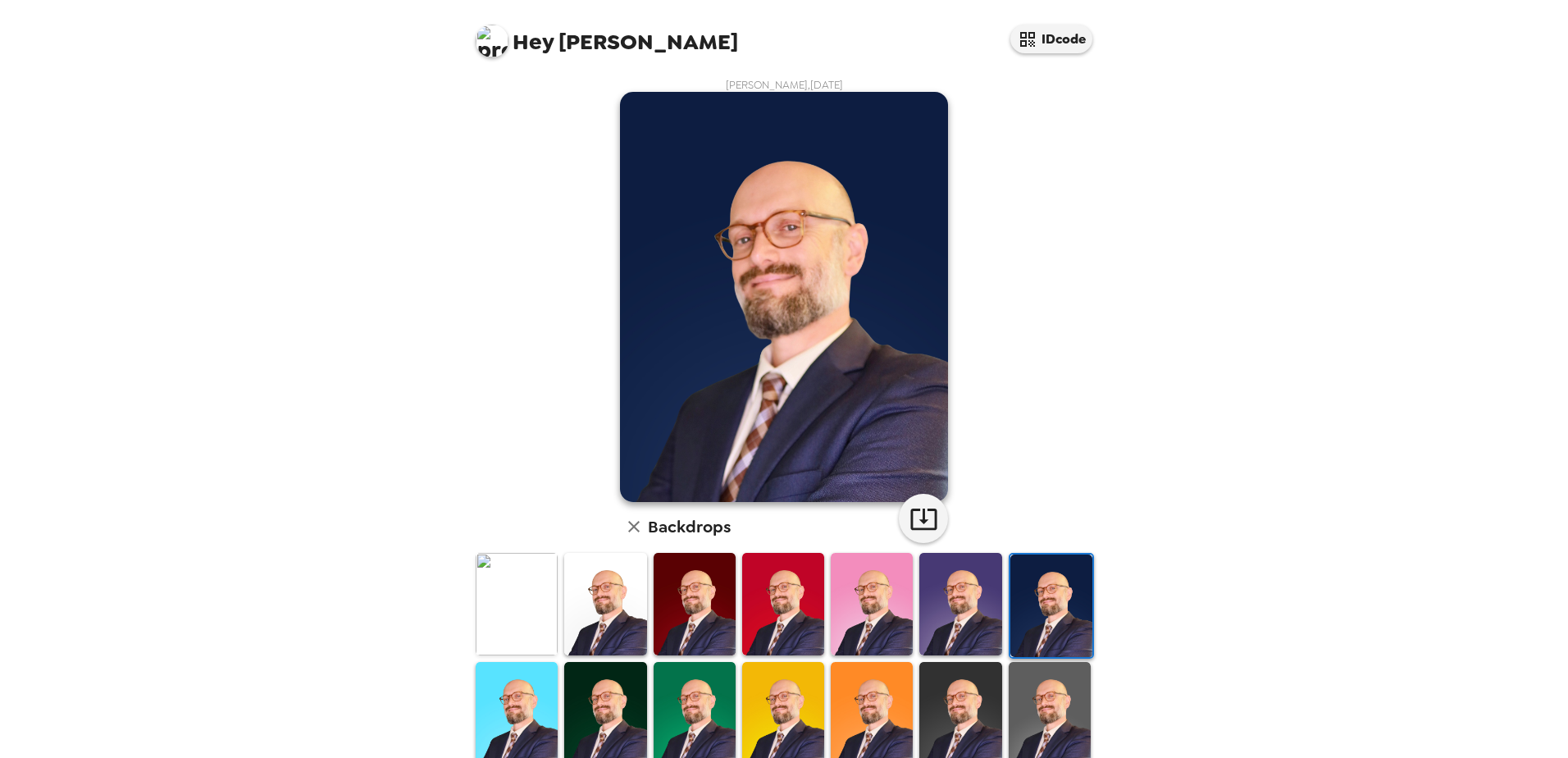
click at [979, 612] on img at bounding box center [960, 604] width 82 height 102
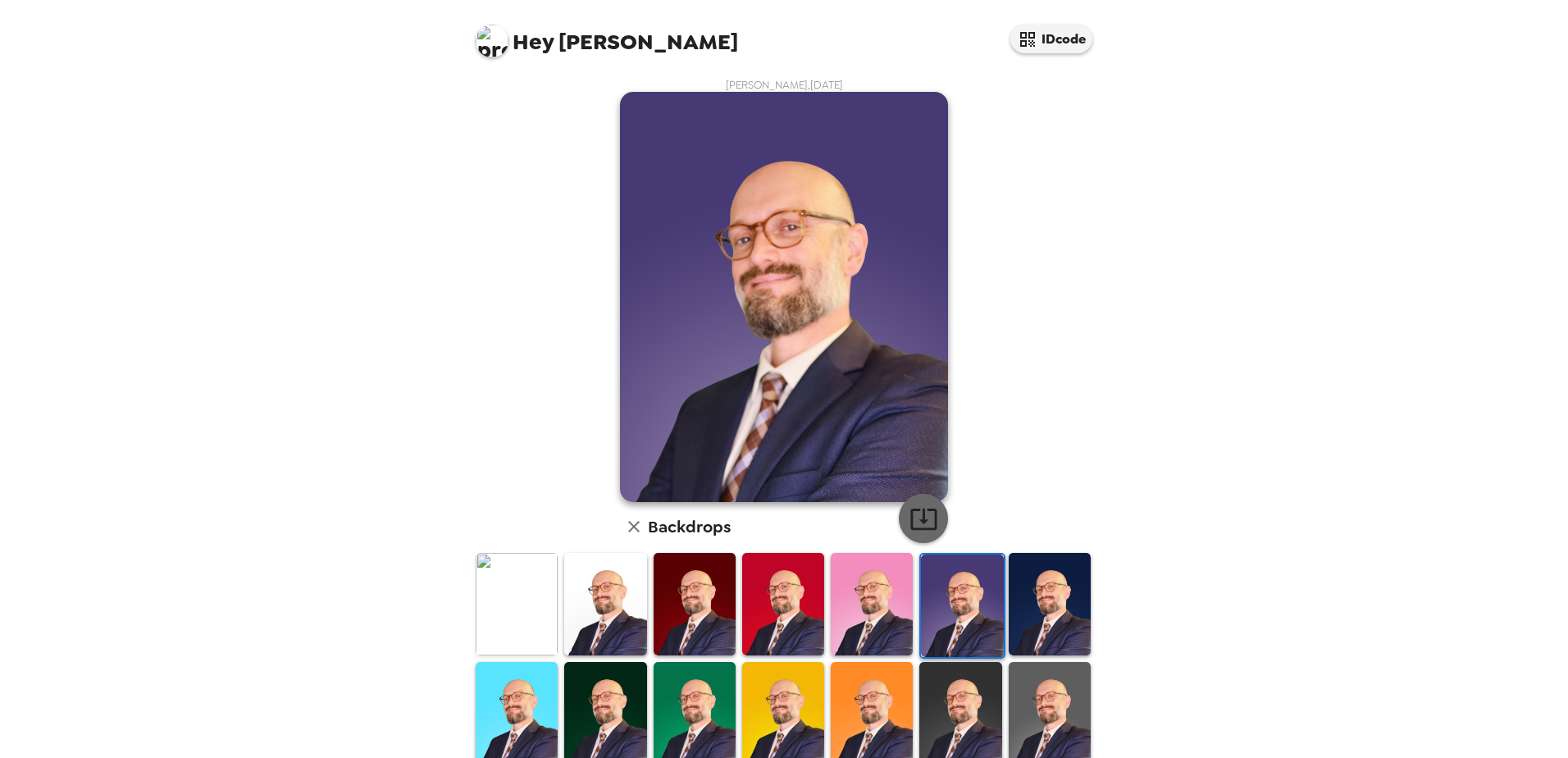
click at [916, 514] on icon "button" at bounding box center [924, 518] width 29 height 29
click at [881, 609] on img at bounding box center [872, 604] width 82 height 102
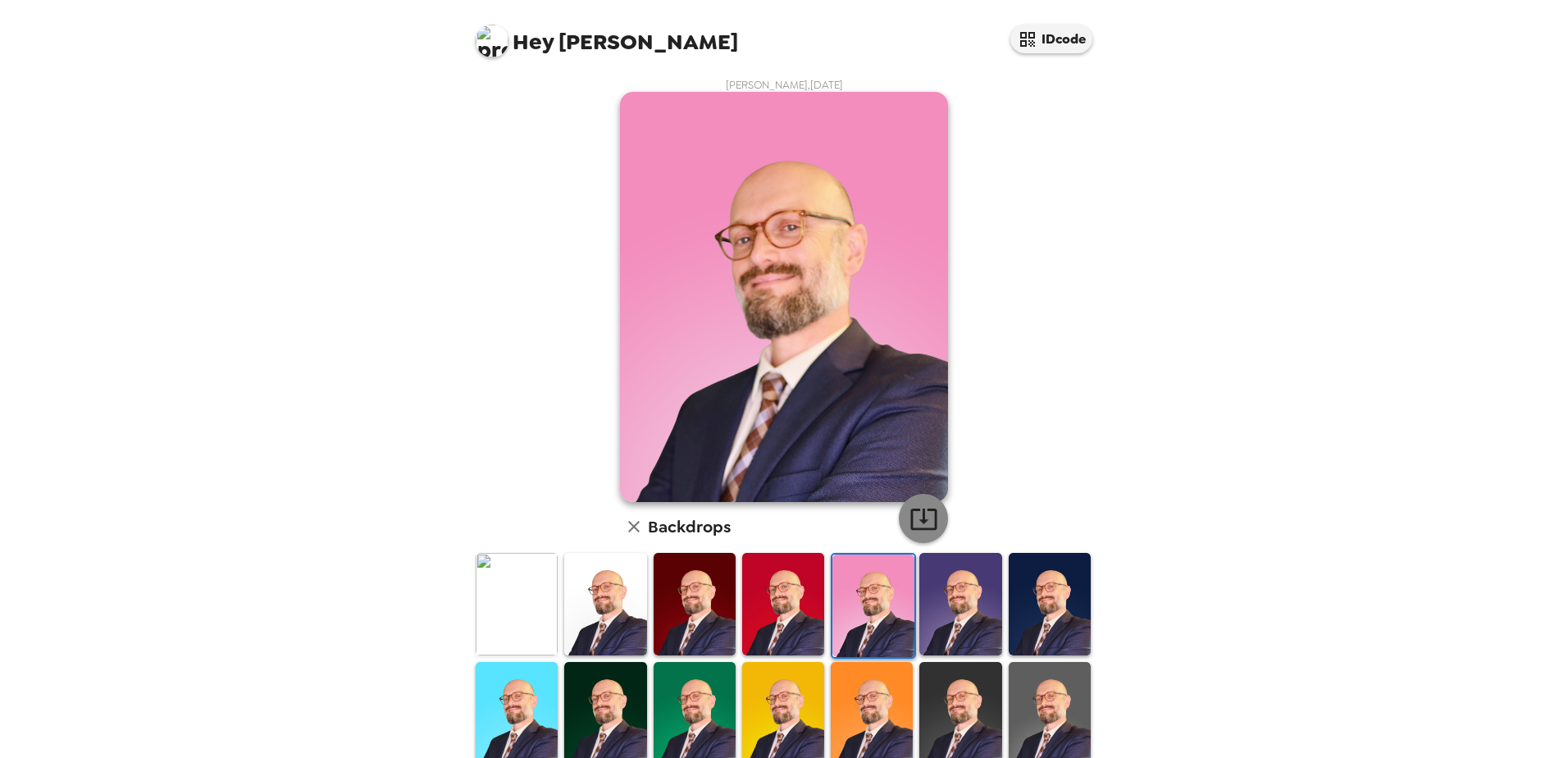
click at [927, 516] on icon "button" at bounding box center [924, 518] width 29 height 29
click at [791, 599] on img at bounding box center [783, 604] width 82 height 102
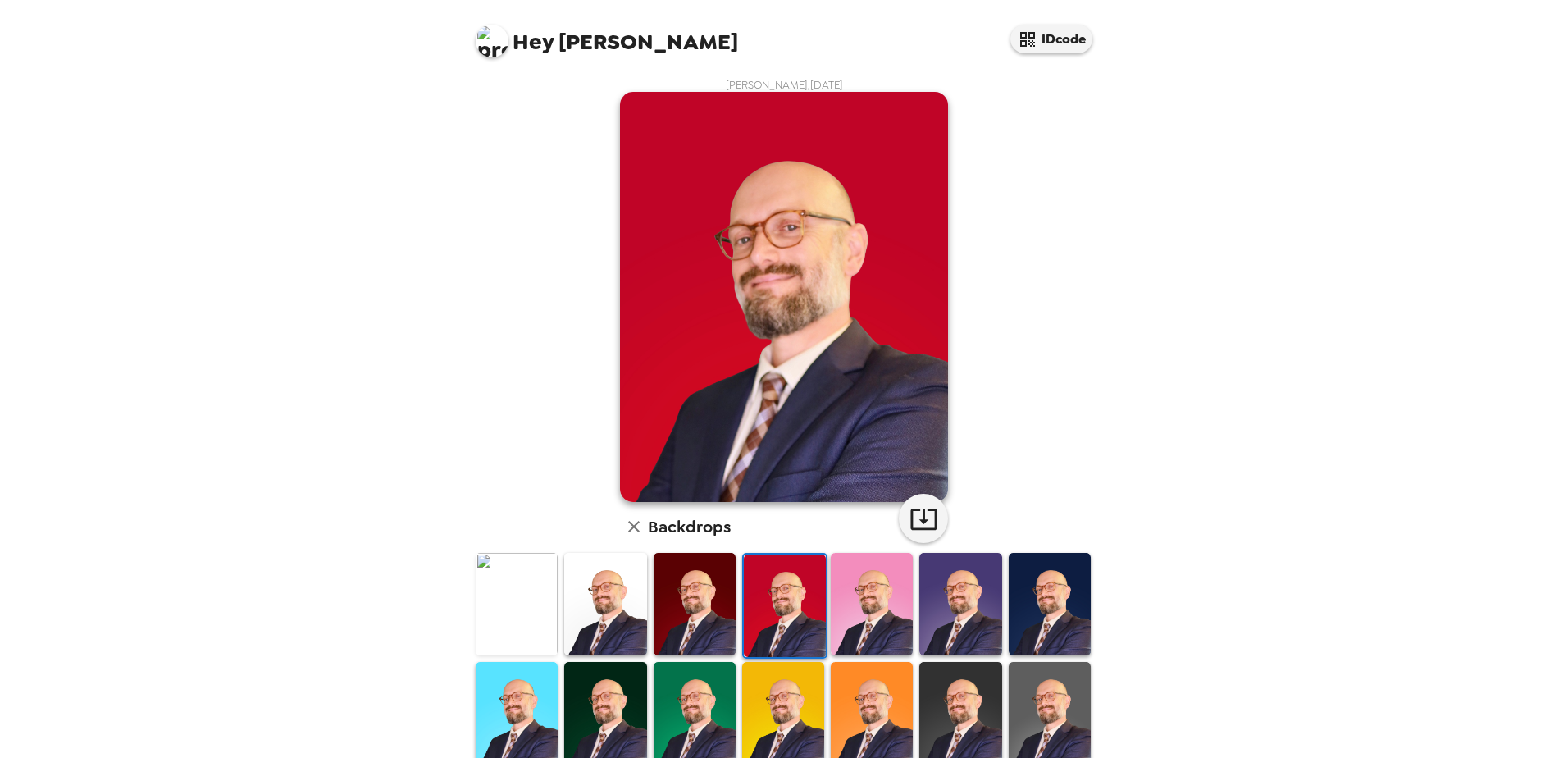
click at [521, 596] on img at bounding box center [516, 604] width 82 height 102
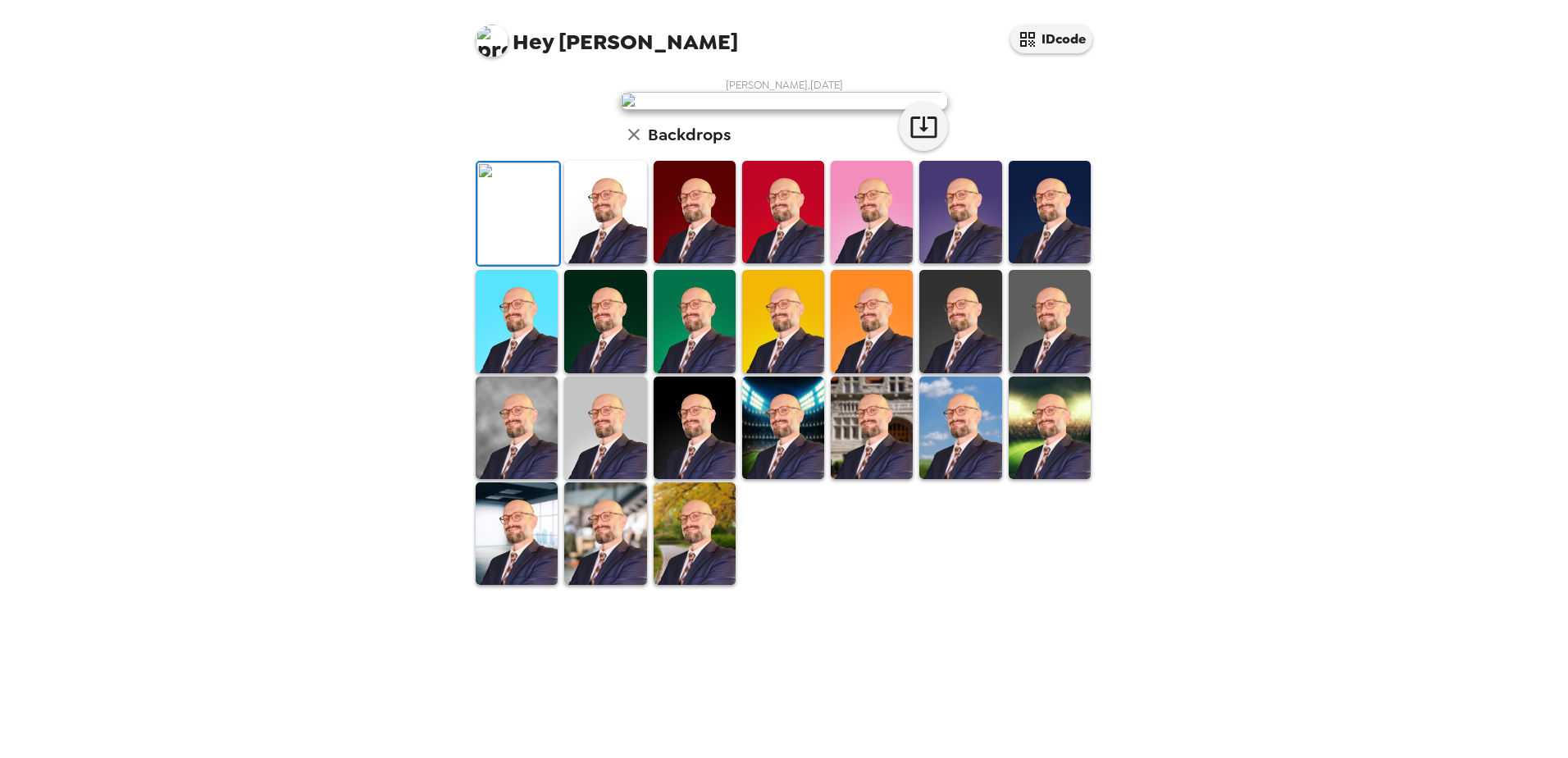
click at [959, 264] on img at bounding box center [960, 212] width 82 height 102
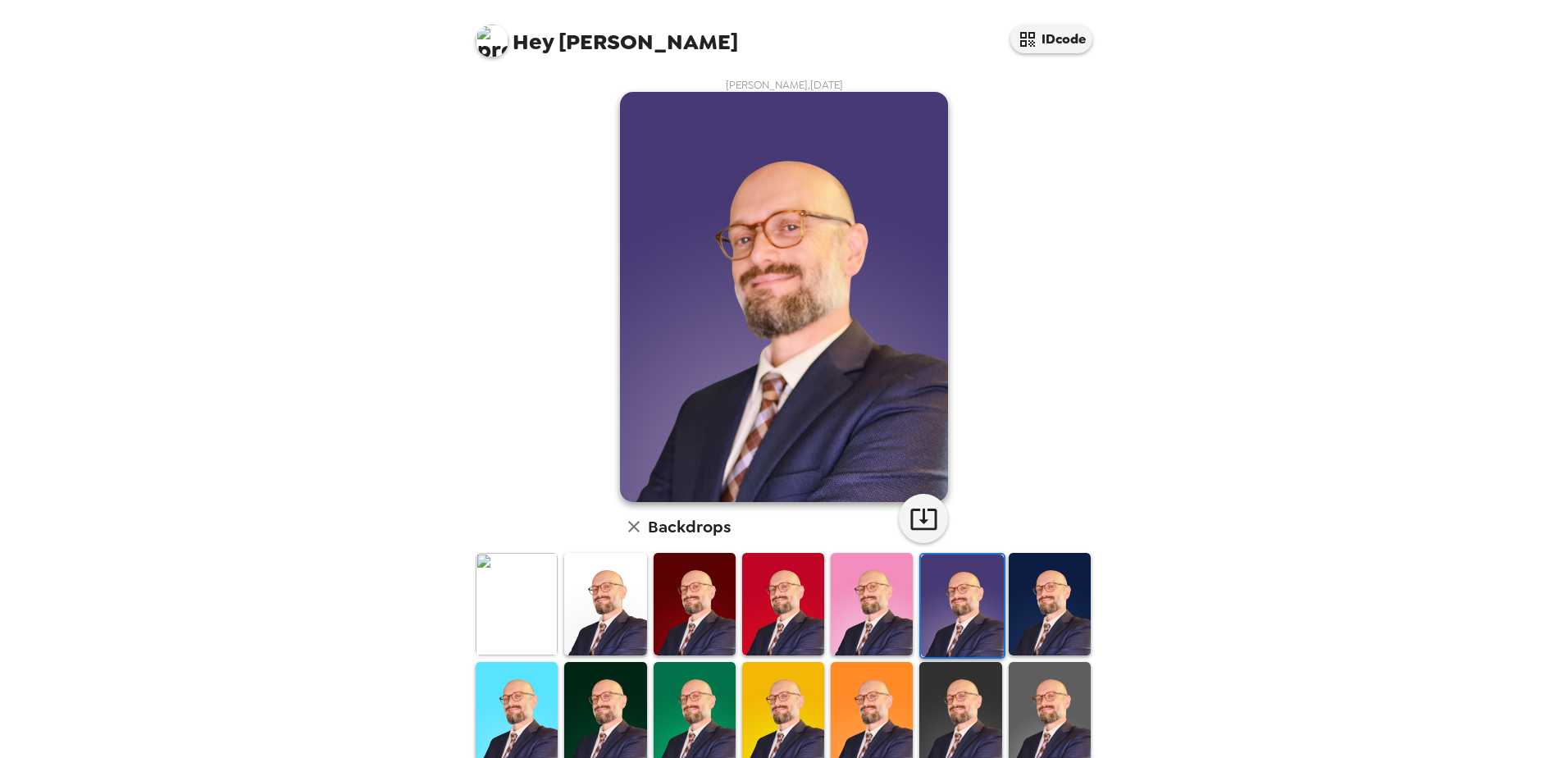
click at [525, 612] on img at bounding box center [516, 604] width 82 height 102
